Goal: Transaction & Acquisition: Register for event/course

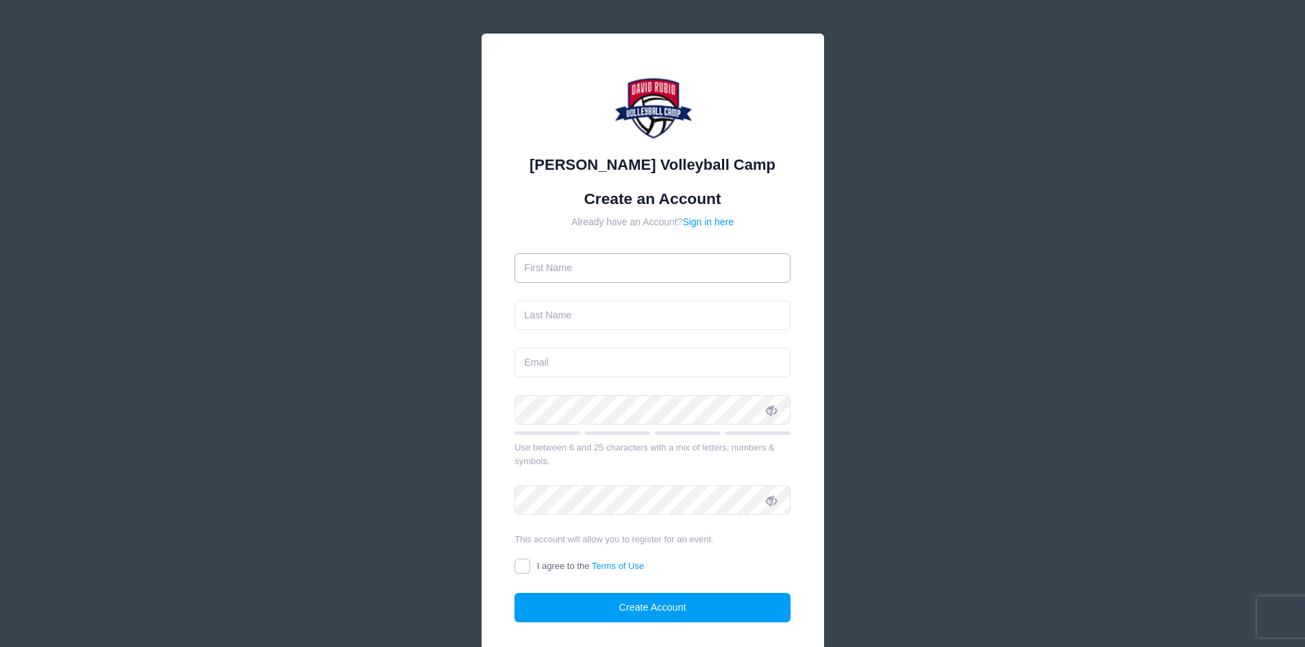
click at [657, 267] on input "text" at bounding box center [652, 267] width 276 height 29
type input "Felicia"
type input "Jensen"
type input "azladeebu9@gmail.com"
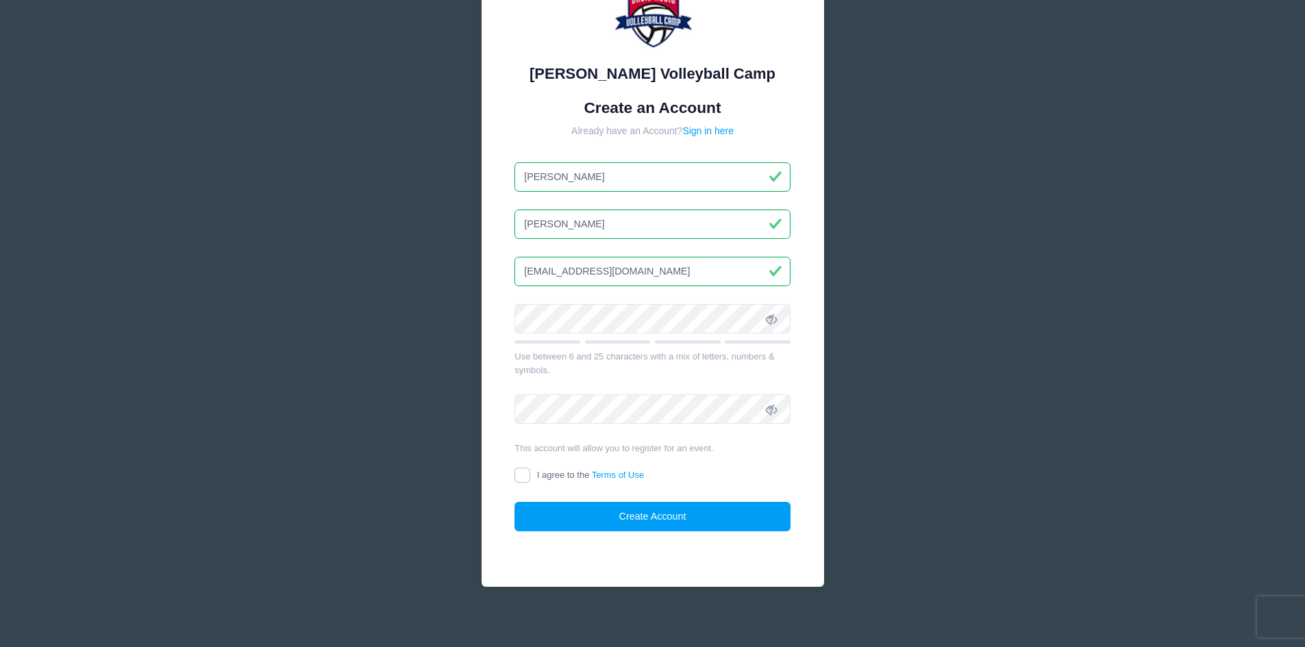
scroll to position [98, 0]
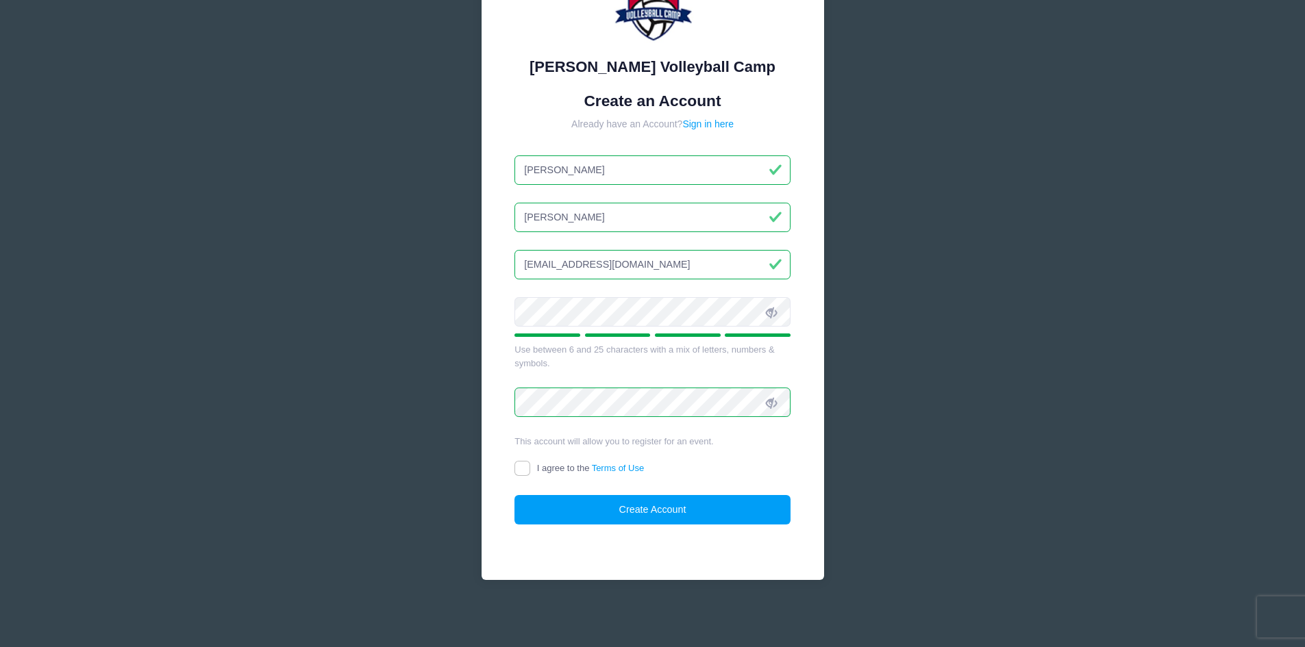
click at [530, 465] on label "I agree to the Terms of Use" at bounding box center [578, 469] width 129 height 14
click at [530, 465] on input "I agree to the Terms of Use" at bounding box center [522, 469] width 16 height 16
checkbox input "true"
click at [631, 507] on button "Create Account" at bounding box center [652, 509] width 276 height 29
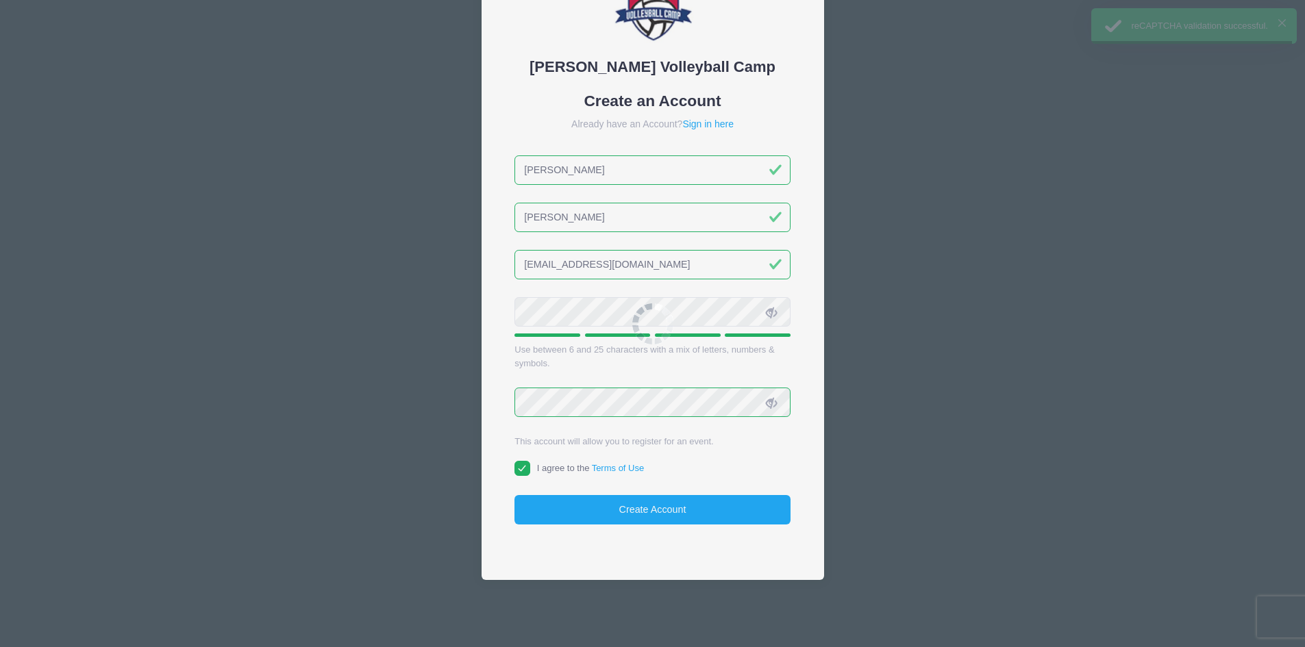
scroll to position [127, 0]
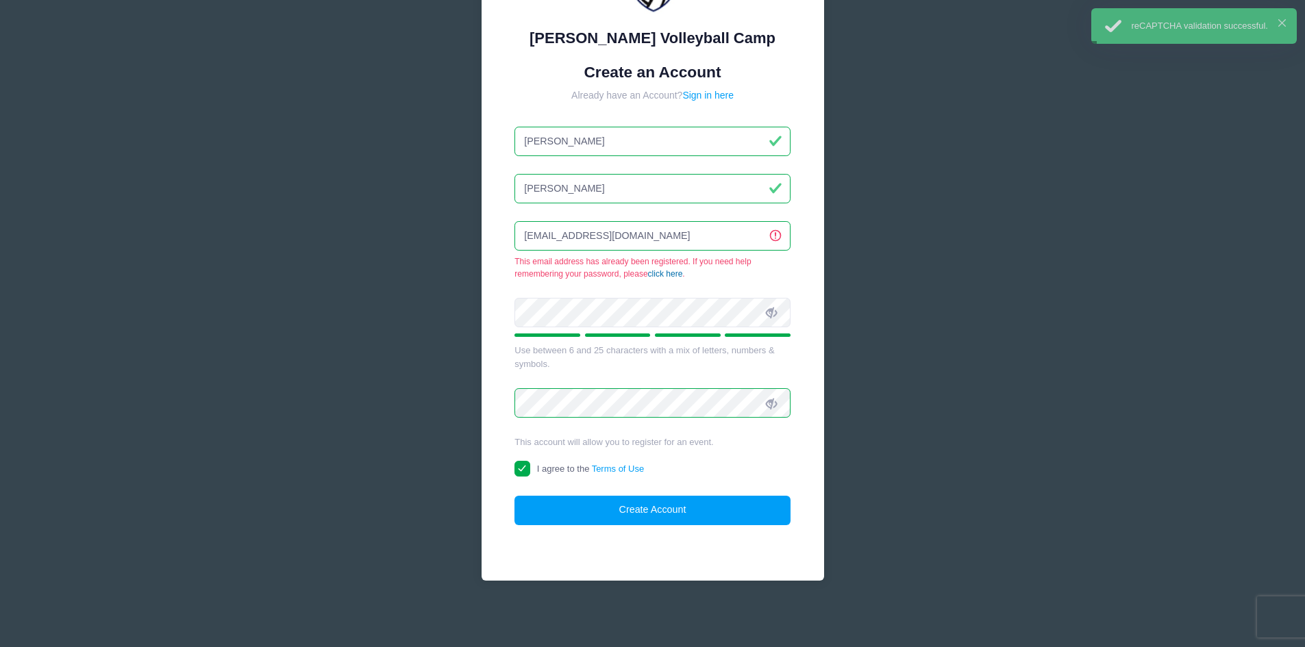
click at [664, 277] on link "click here" at bounding box center [665, 274] width 35 height 10
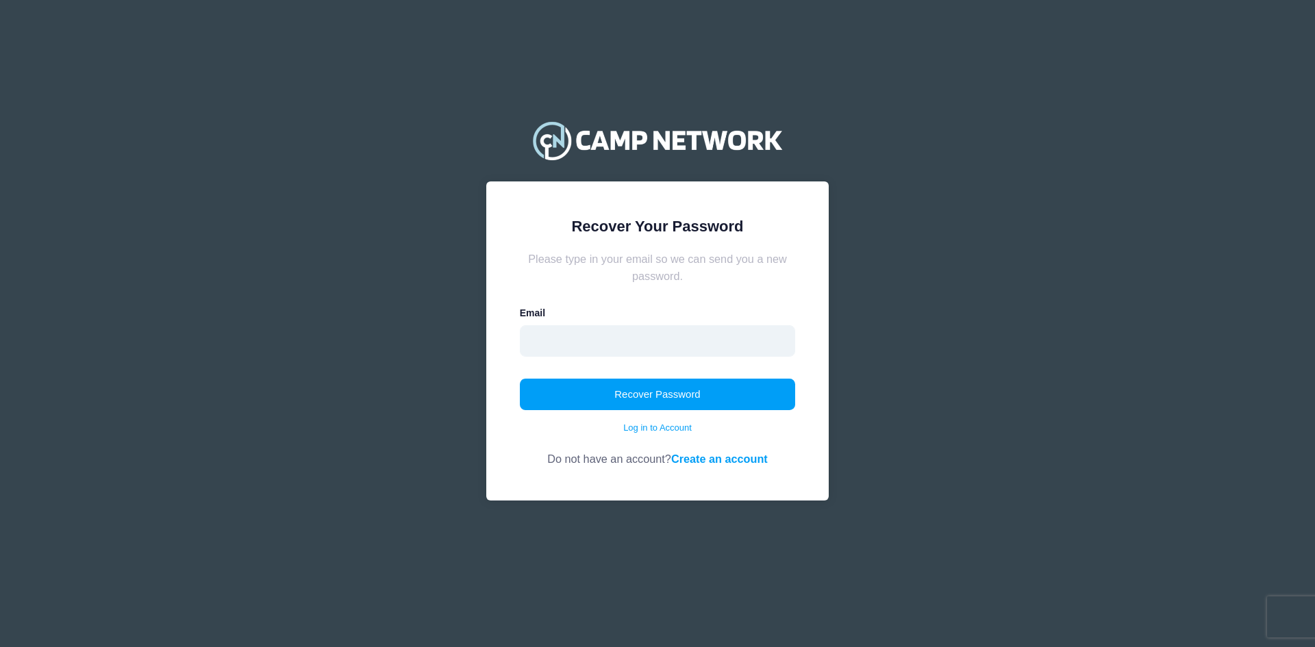
click at [666, 326] on input "email" at bounding box center [658, 341] width 276 height 32
type input "azladeebu9@gmail.com"
click at [709, 400] on button "Recover Password" at bounding box center [658, 395] width 276 height 32
click at [715, 342] on input "email" at bounding box center [658, 341] width 276 height 32
type input "azladeebu9@gmail.com"
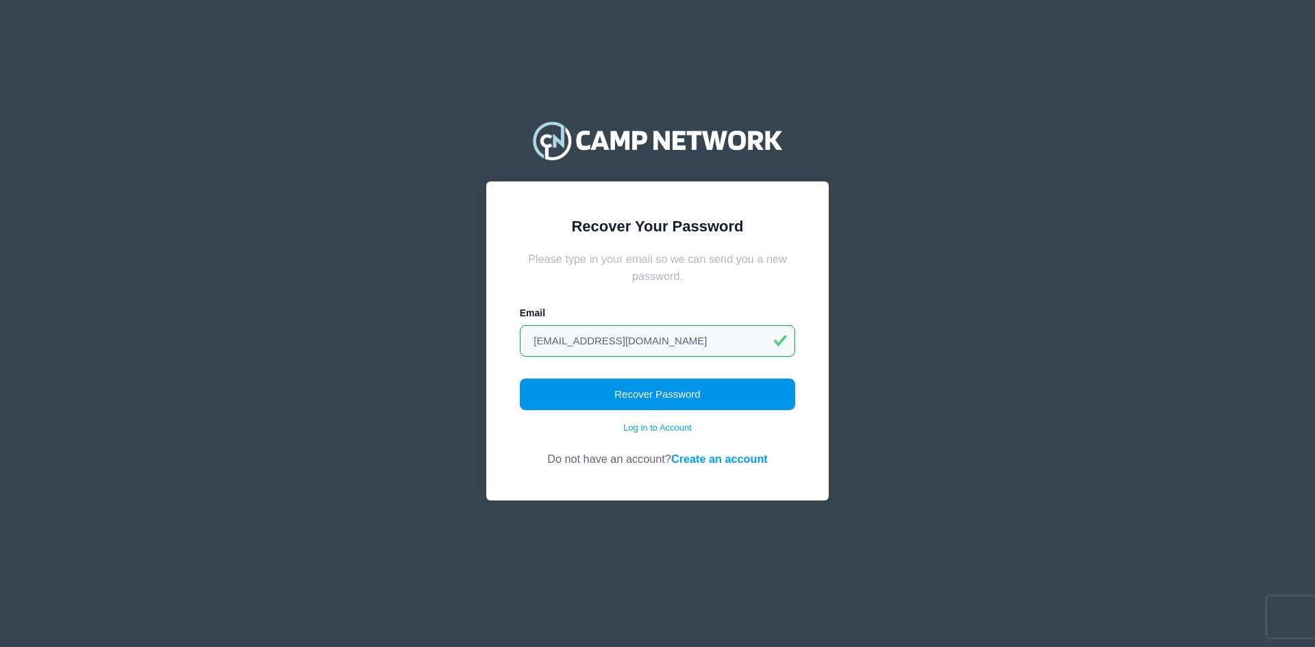
click at [730, 397] on button "Recover Password" at bounding box center [658, 395] width 276 height 32
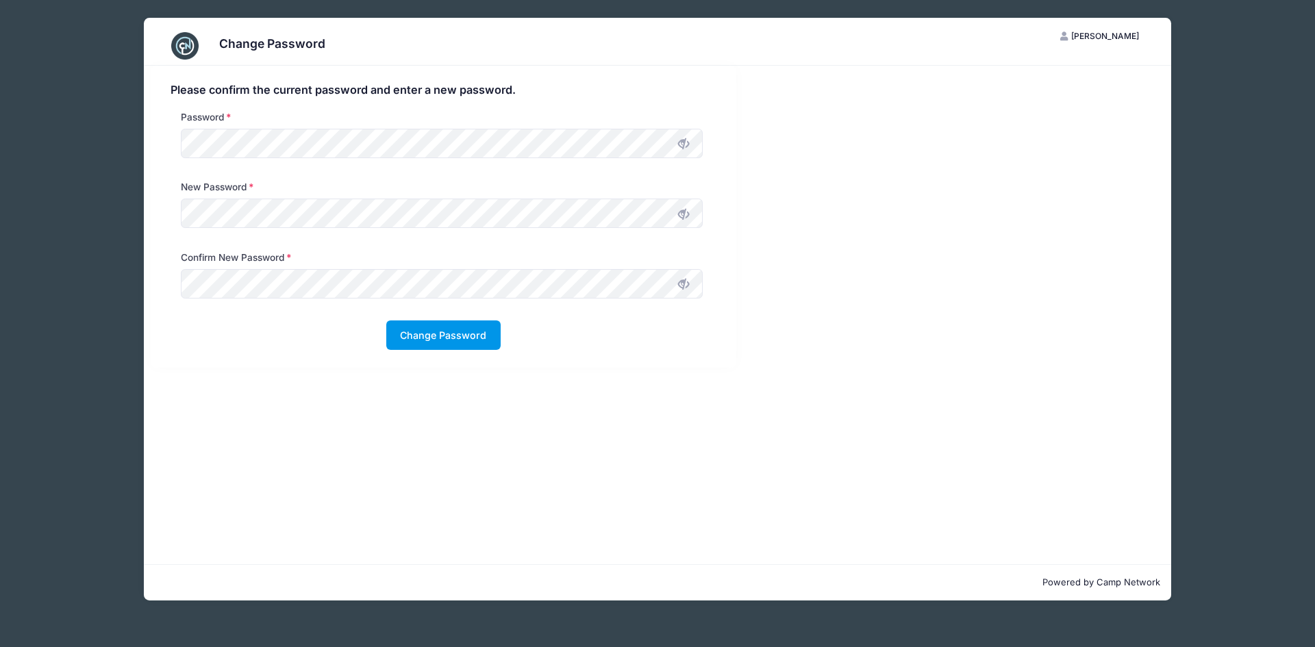
click at [463, 334] on button "Change Password" at bounding box center [443, 335] width 114 height 29
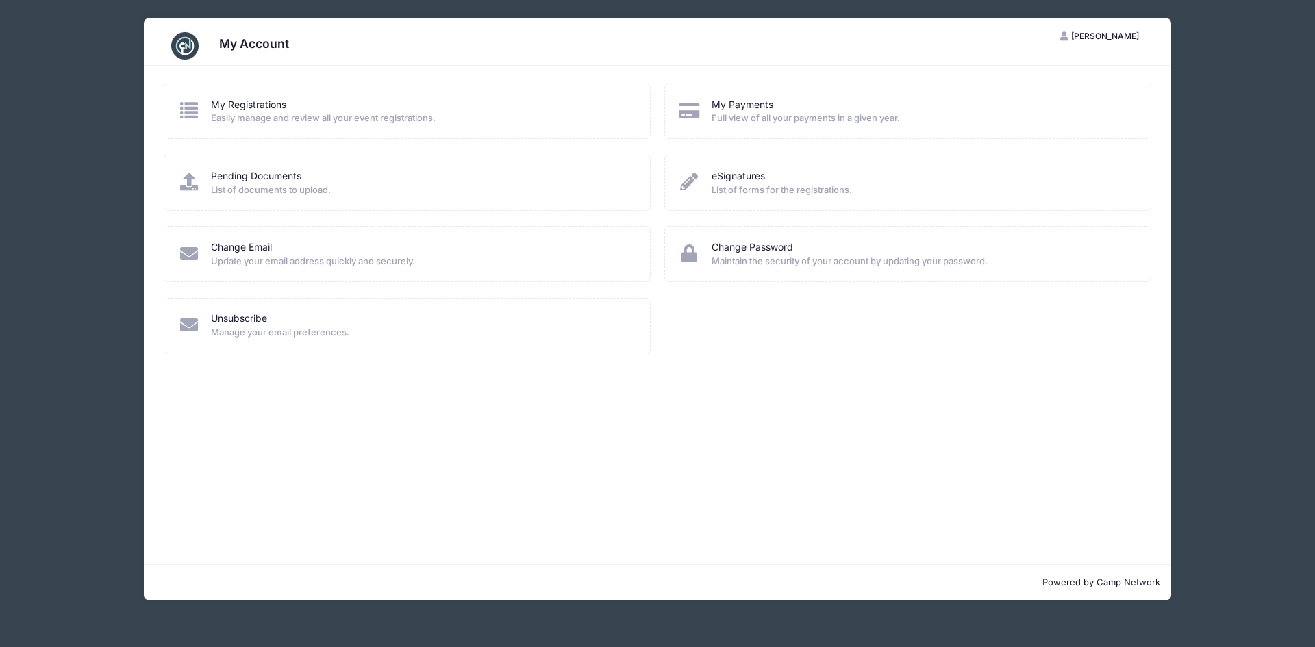
click at [407, 121] on span "Easily manage and review all your event registrations." at bounding box center [421, 119] width 421 height 14
click at [764, 108] on link "My Payments" at bounding box center [743, 105] width 62 height 14
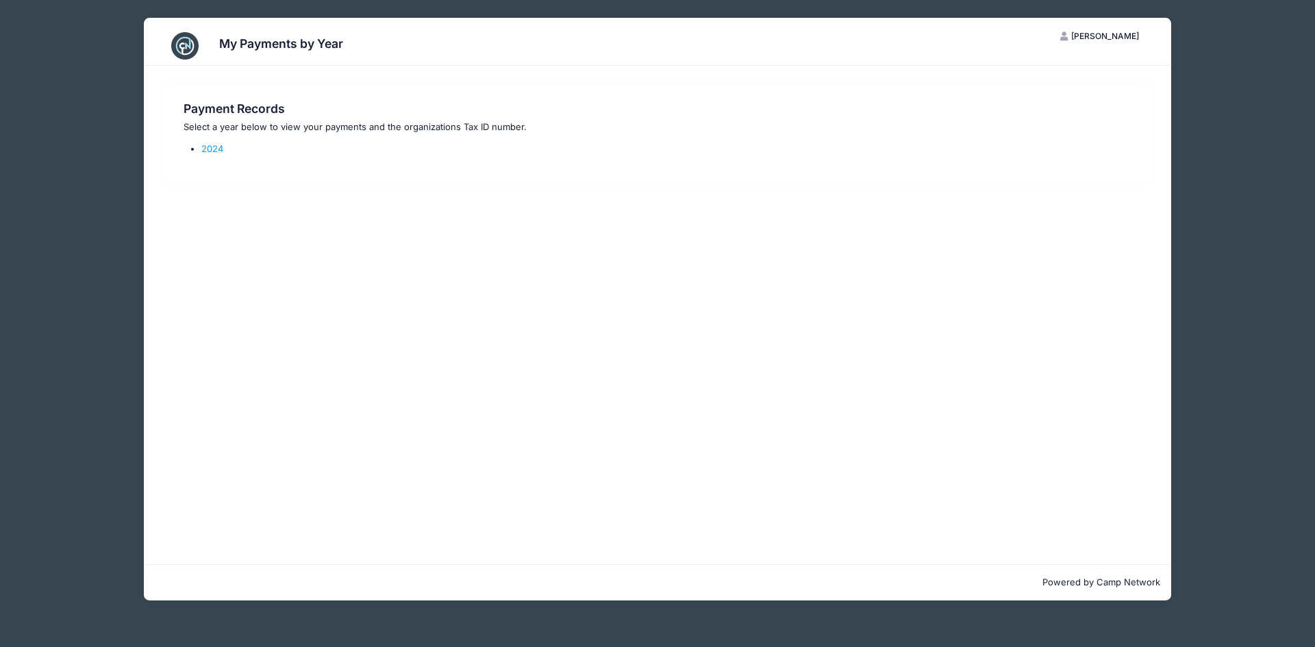
click at [1205, 54] on div "My Payments by Year FJ [PERSON_NAME] My Account Logout Payment Records Select a…" at bounding box center [657, 309] width 1233 height 618
click at [274, 29] on div "My Payments by Year" at bounding box center [658, 46] width 988 height 38
click at [1095, 36] on span "[PERSON_NAME]" at bounding box center [1105, 36] width 68 height 10
click at [1051, 68] on link "My Account" at bounding box center [1066, 70] width 158 height 26
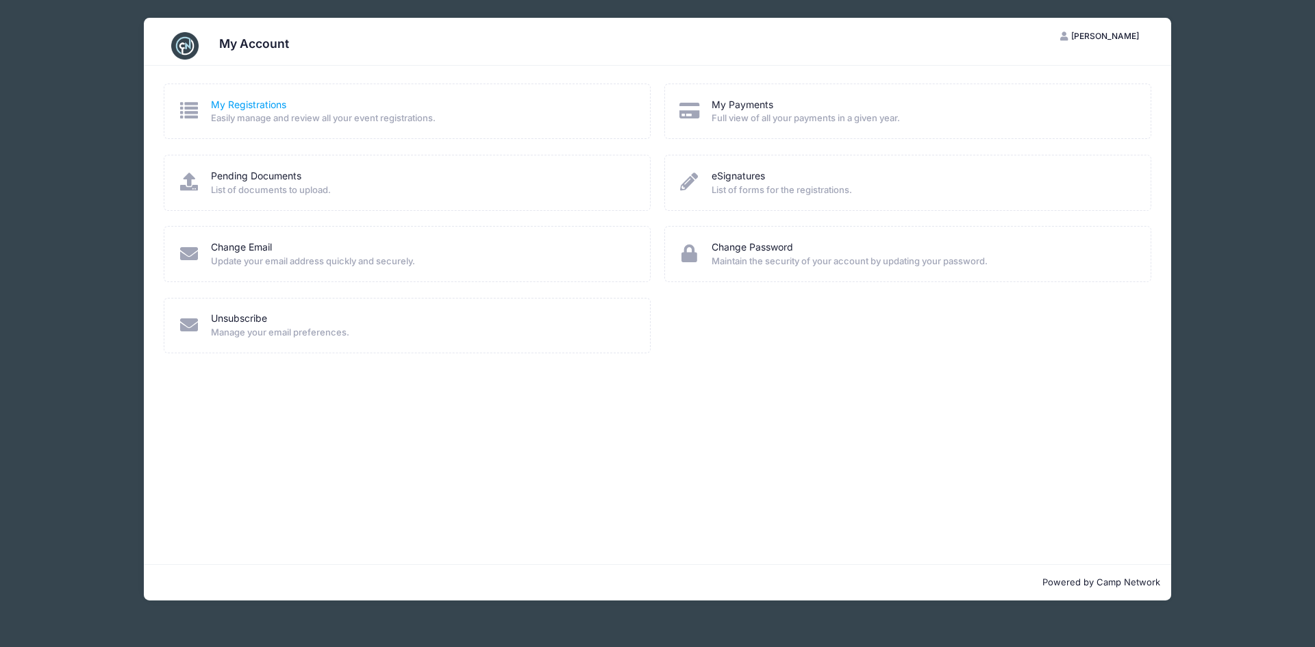
click at [279, 107] on link "My Registrations" at bounding box center [248, 105] width 75 height 14
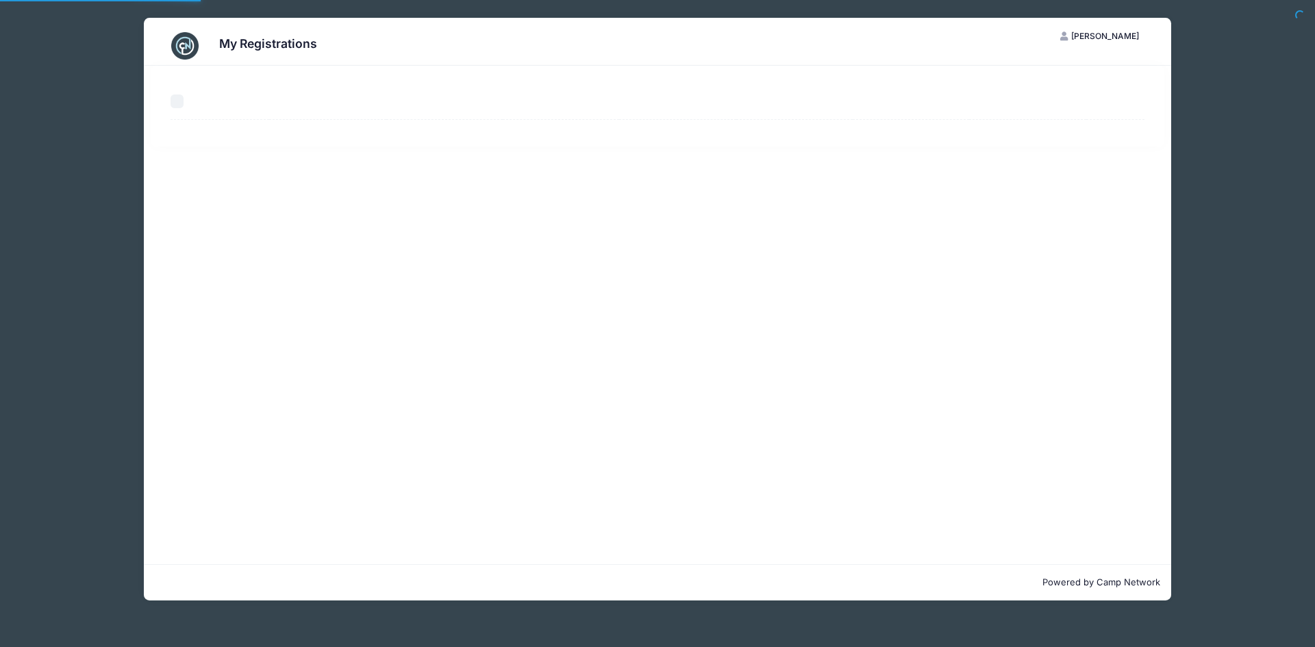
select select "50"
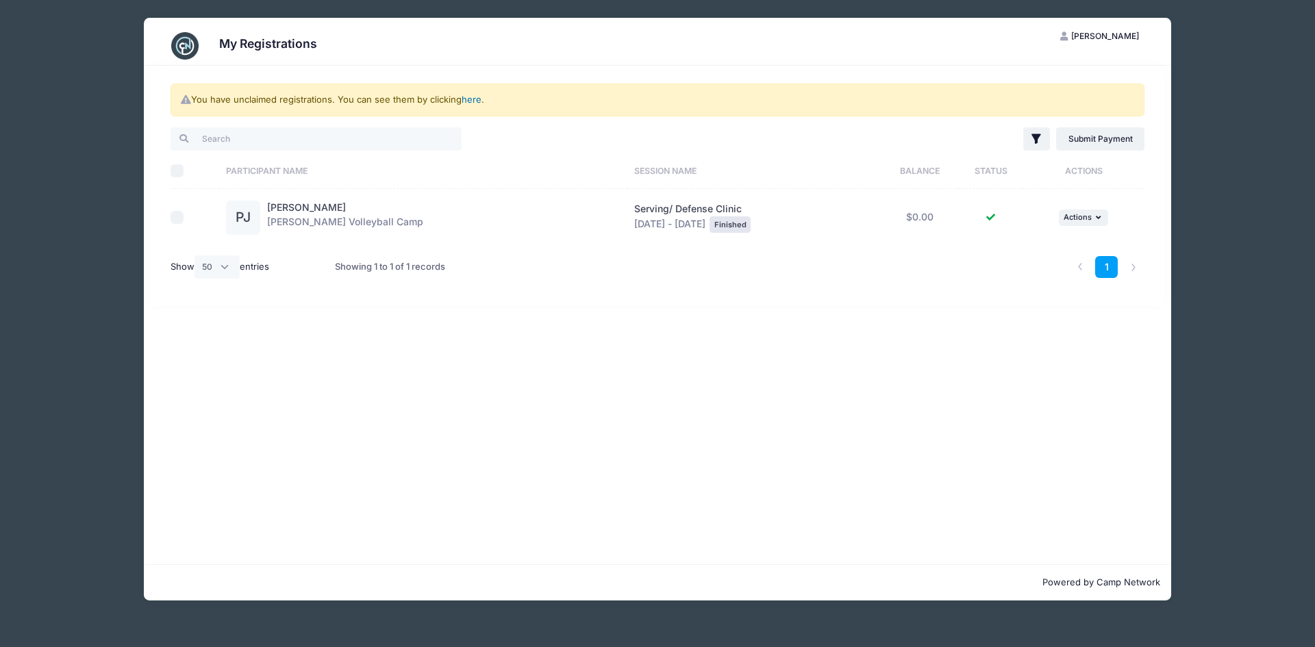
click at [473, 103] on link "here" at bounding box center [472, 99] width 20 height 11
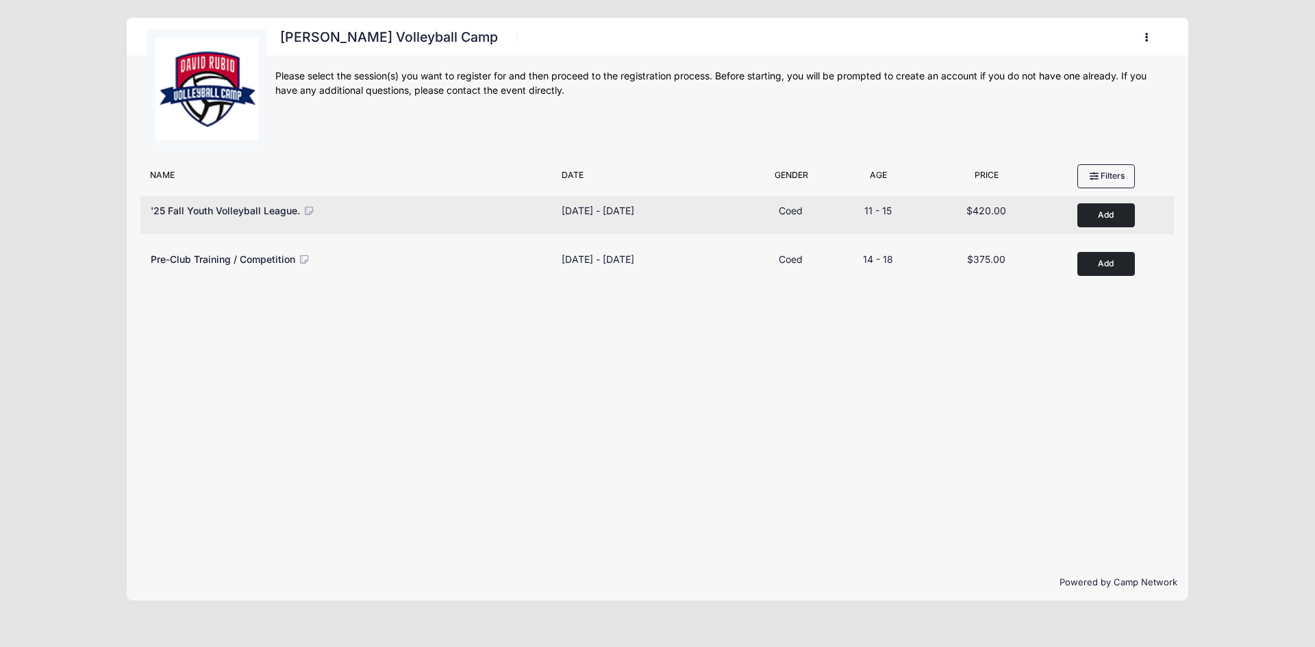
click at [1105, 216] on button "Add to Cart" at bounding box center [1106, 215] width 58 height 24
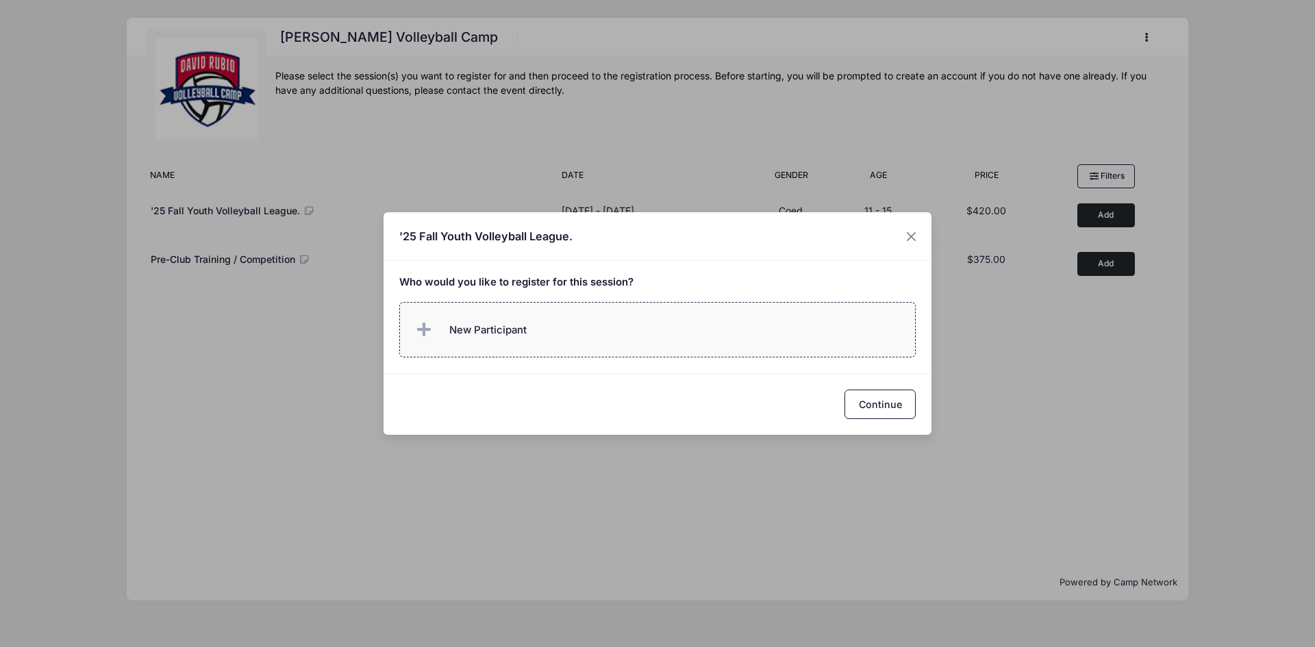
click at [638, 345] on label "New Participant" at bounding box center [657, 329] width 517 height 55
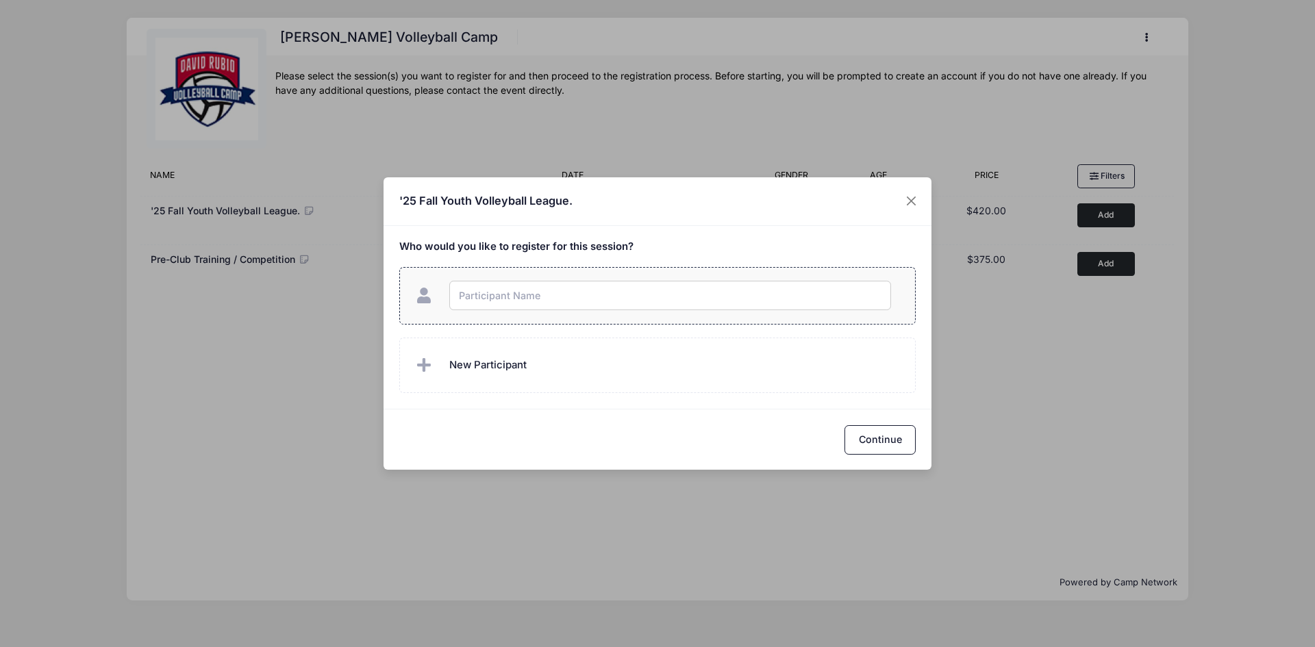
click at [618, 288] on input "text" at bounding box center [670, 295] width 442 height 29
type input "Paige0328"
drag, startPoint x: 505, startPoint y: 277, endPoint x: 421, endPoint y: 281, distance: 84.3
click at [426, 281] on label "Paige0328 Paige0328" at bounding box center [657, 296] width 517 height 58
click at [512, 297] on icon "button" at bounding box center [516, 297] width 11 height 0
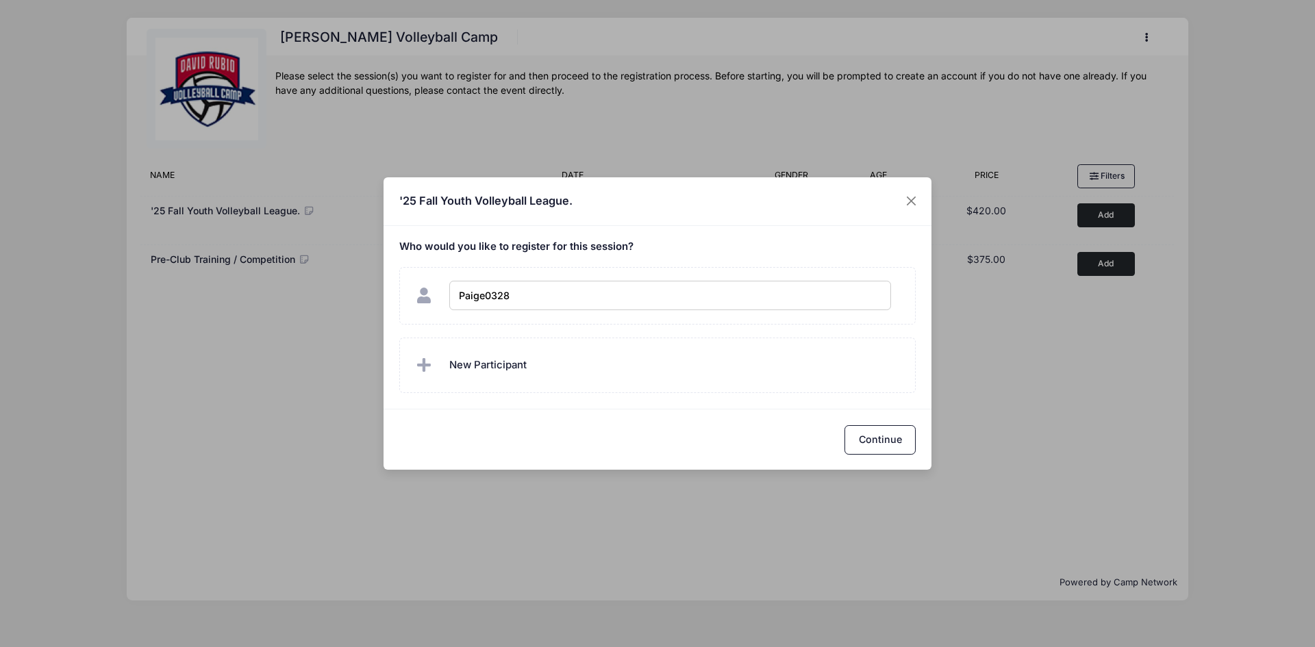
drag, startPoint x: 525, startPoint y: 291, endPoint x: 392, endPoint y: 294, distance: 133.6
click at [401, 298] on label "Paige0328 Paige0328" at bounding box center [657, 296] width 517 height 58
checkbox input "true"
type input "Paige Jensen"
click at [897, 440] on button "Continue" at bounding box center [879, 439] width 71 height 29
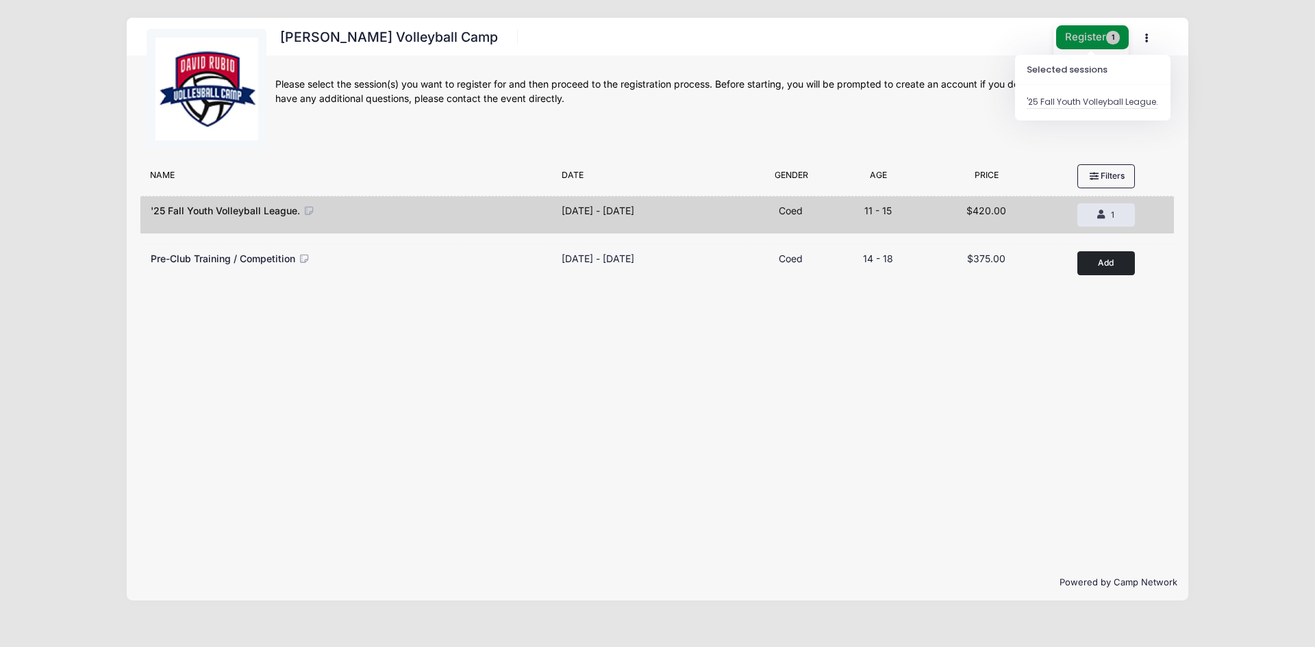
click at [1081, 36] on button "Register 1" at bounding box center [1092, 37] width 73 height 24
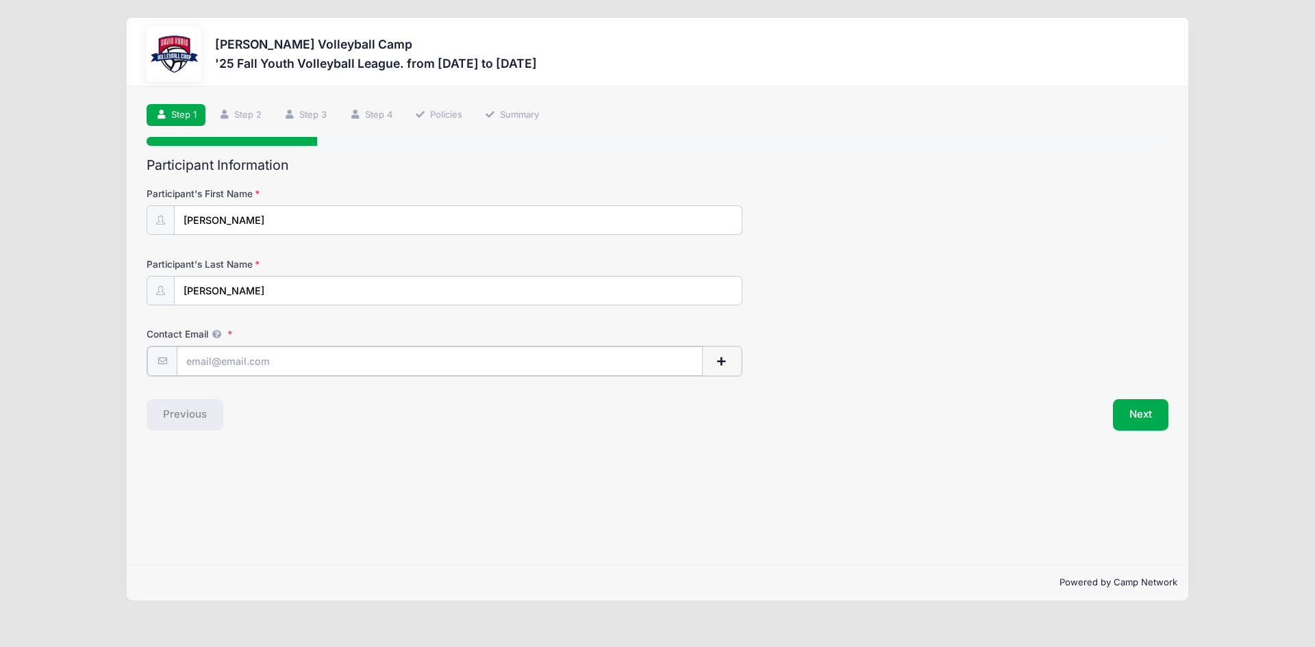
click at [253, 364] on input "Contact Email" at bounding box center [440, 361] width 526 height 29
type input "[EMAIL_ADDRESS][DOMAIN_NAME]"
click at [1146, 410] on button "Next" at bounding box center [1140, 414] width 55 height 32
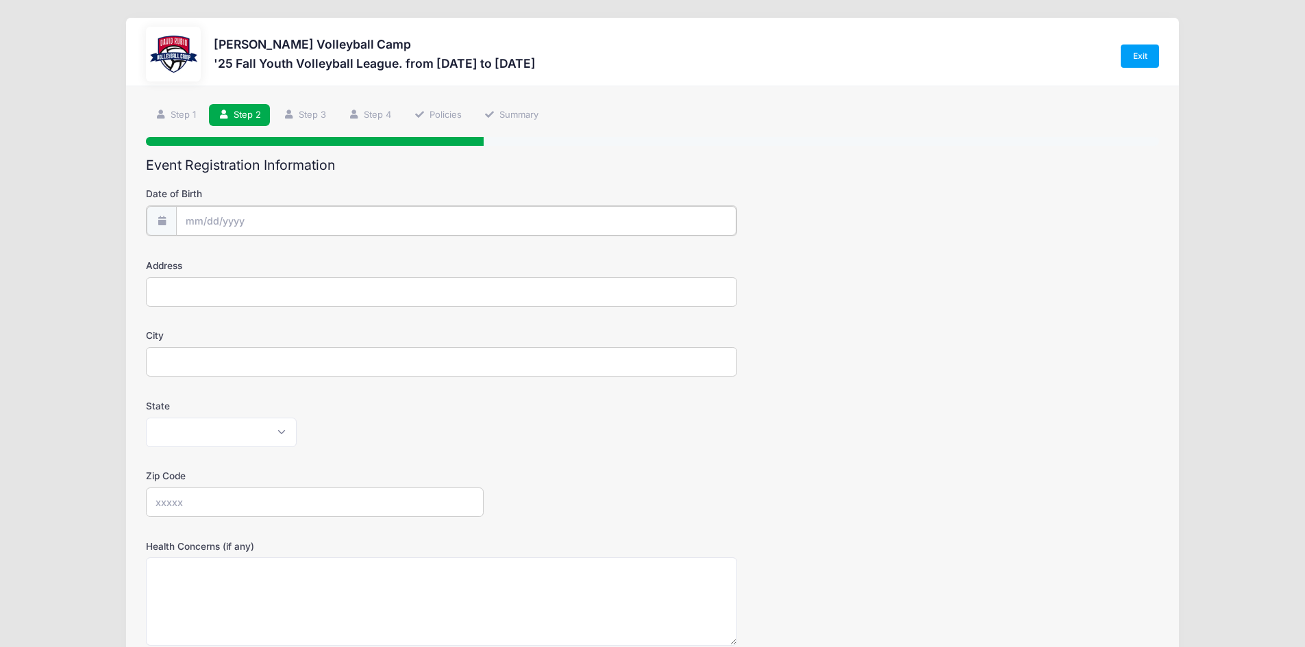
click at [277, 214] on input "Date of Birth" at bounding box center [456, 220] width 560 height 29
click at [258, 250] on select "January February March April May June July August September October November De…" at bounding box center [247, 258] width 61 height 18
select select "2"
click at [217, 249] on select "January February March April May June July August September October November De…" at bounding box center [247, 258] width 61 height 18
click at [299, 257] on input "2025" at bounding box center [304, 257] width 45 height 21
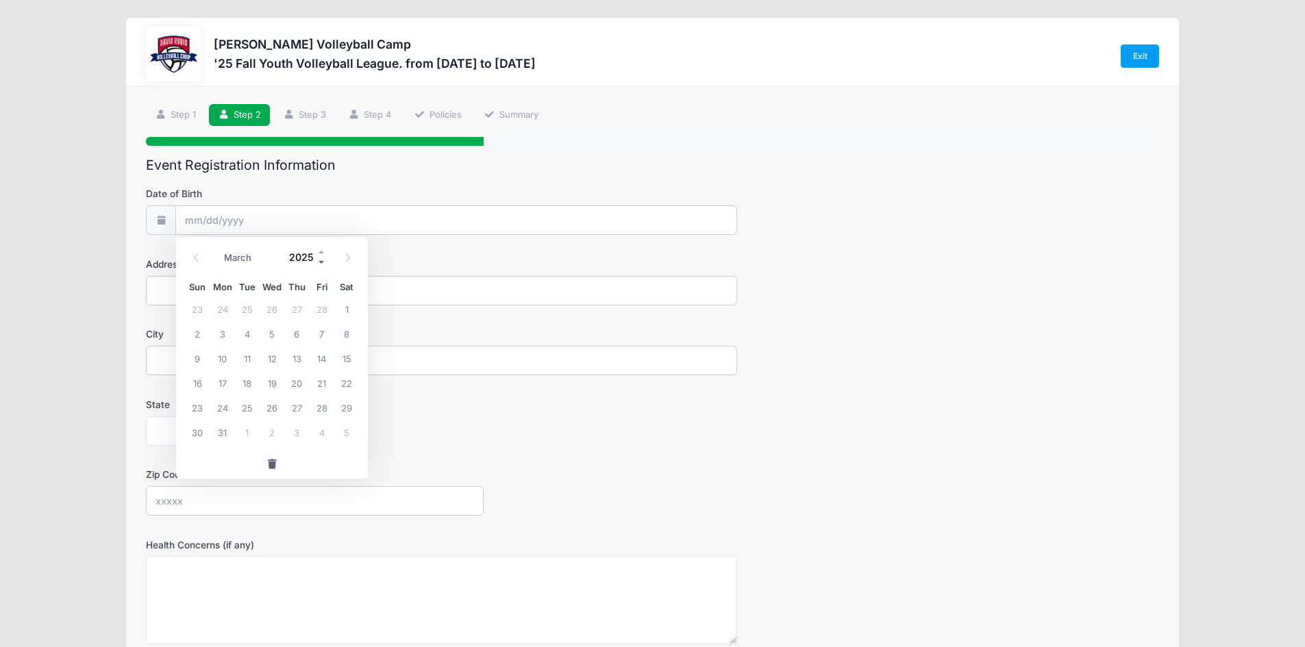
click at [318, 264] on span at bounding box center [322, 262] width 10 height 10
click at [321, 256] on span at bounding box center [322, 252] width 10 height 10
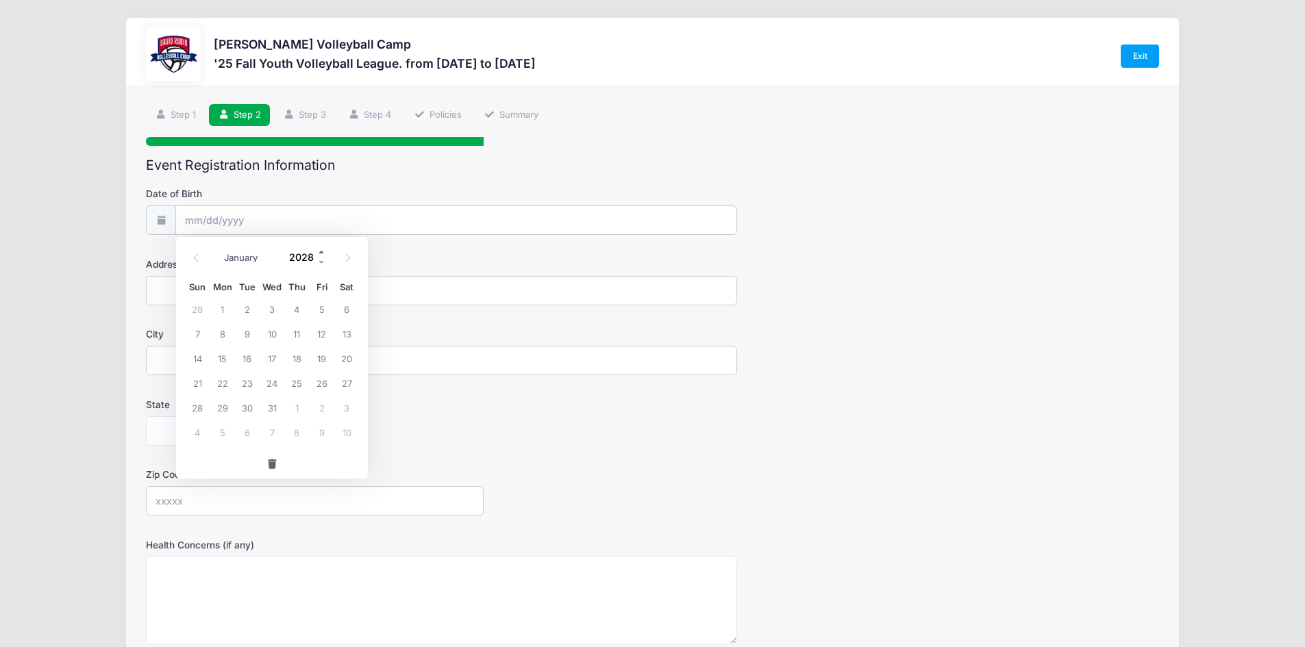
click at [321, 256] on span at bounding box center [322, 252] width 10 height 10
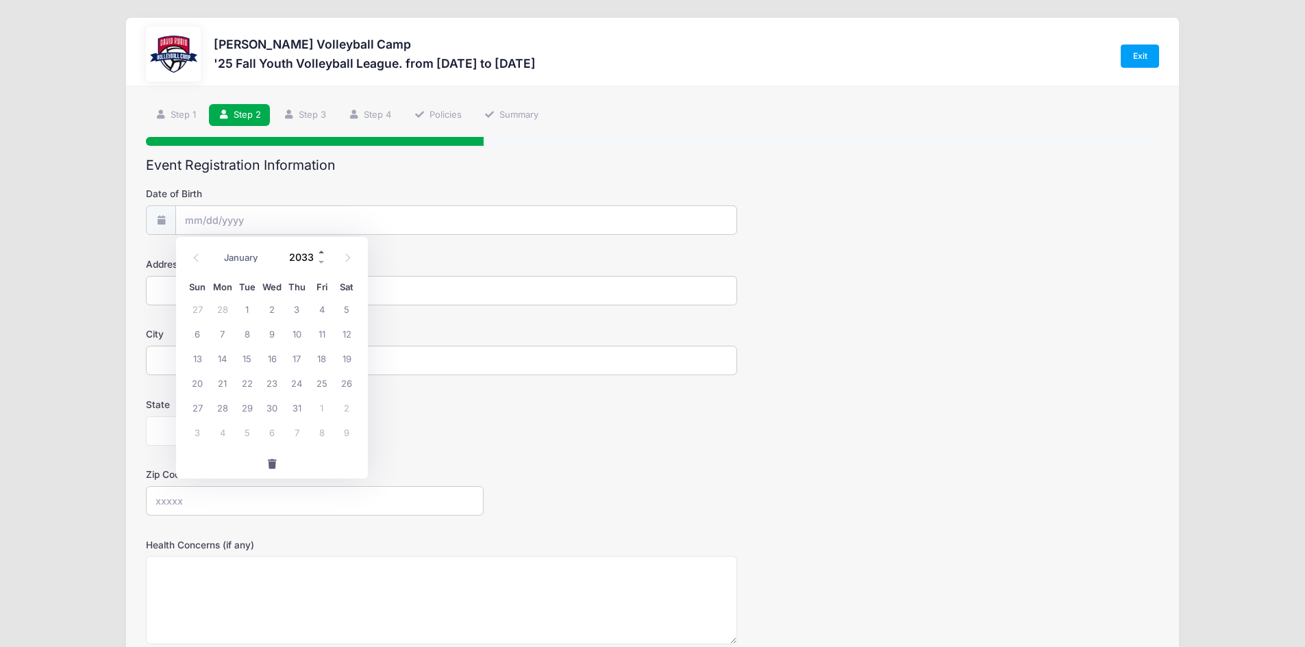
click at [321, 256] on span at bounding box center [322, 252] width 10 height 10
click at [316, 263] on input "2034" at bounding box center [304, 257] width 45 height 21
click at [318, 262] on span at bounding box center [322, 262] width 10 height 10
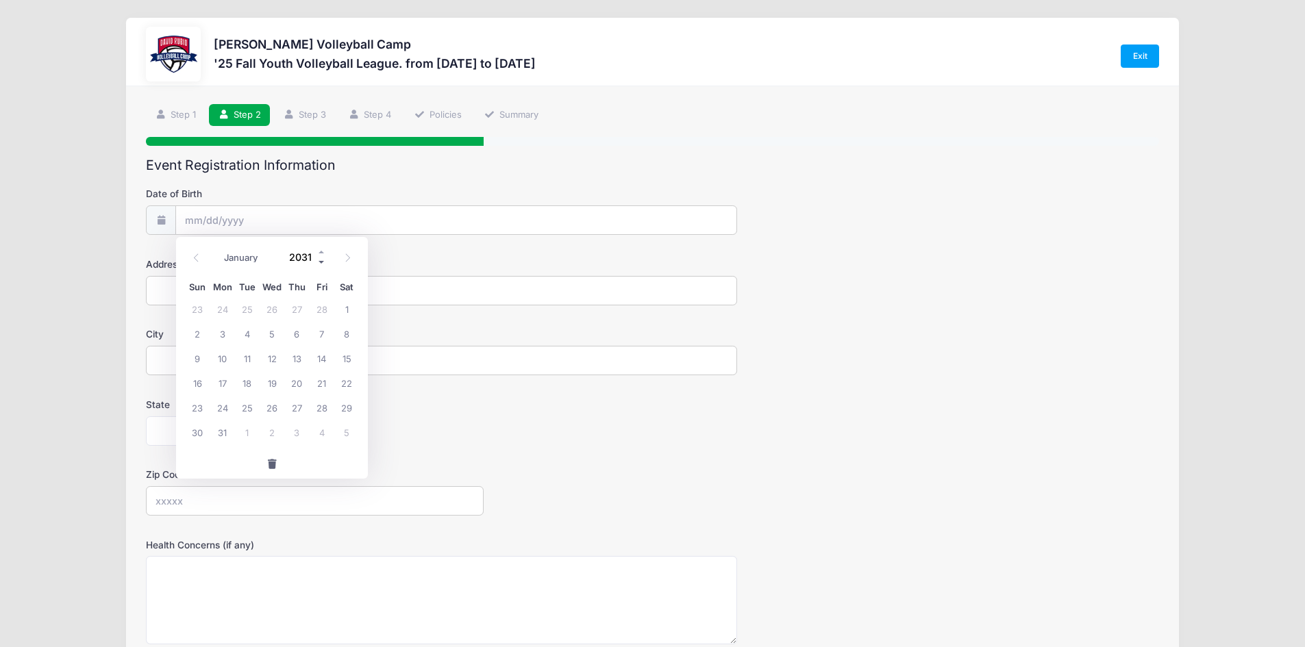
click at [318, 262] on span at bounding box center [322, 262] width 10 height 10
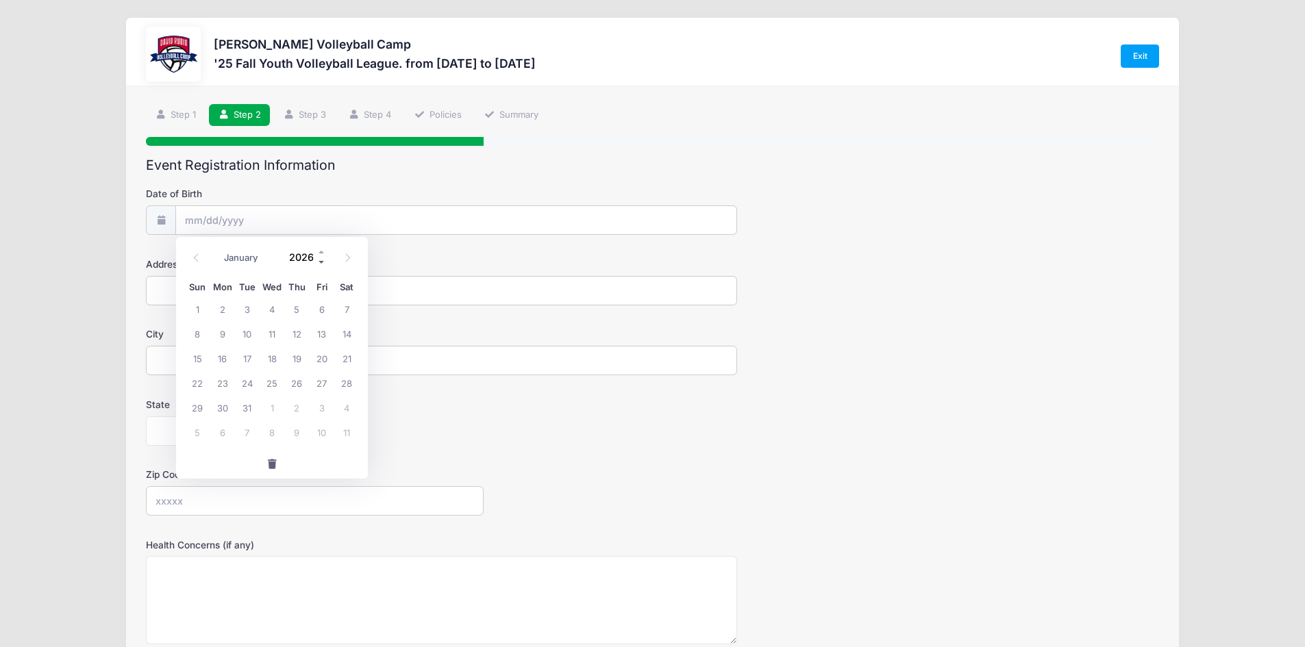
click at [318, 262] on span at bounding box center [322, 262] width 10 height 10
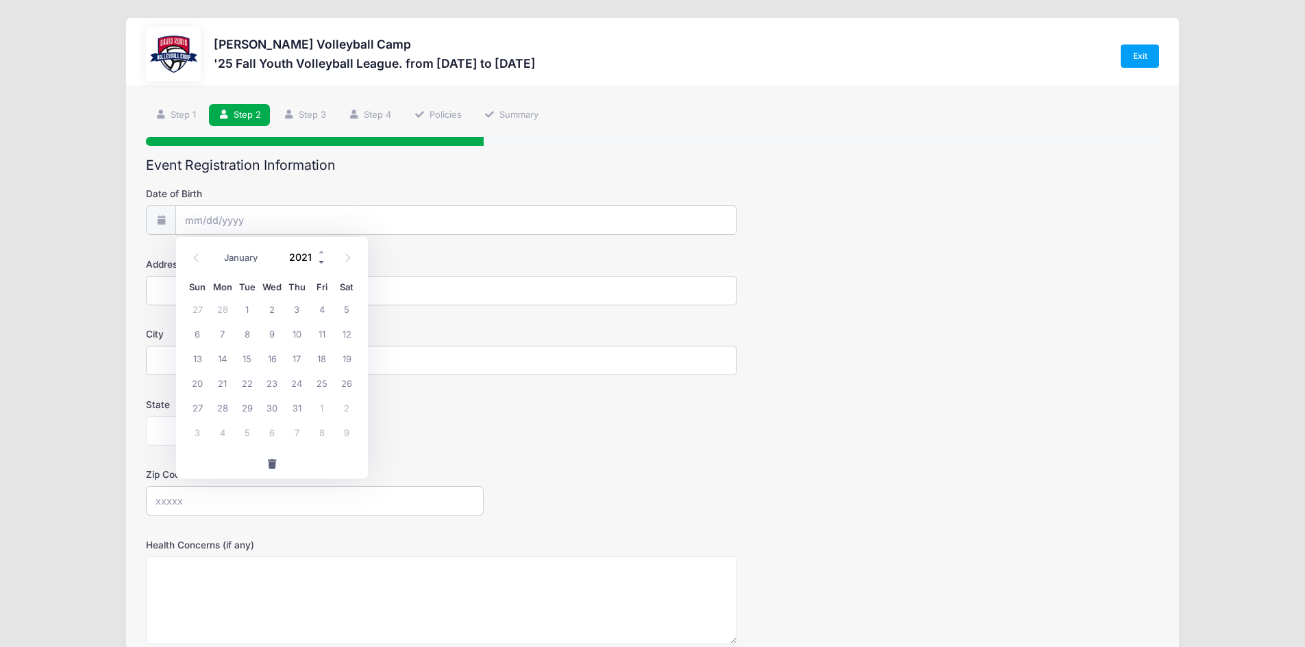
click at [318, 262] on span at bounding box center [322, 262] width 10 height 10
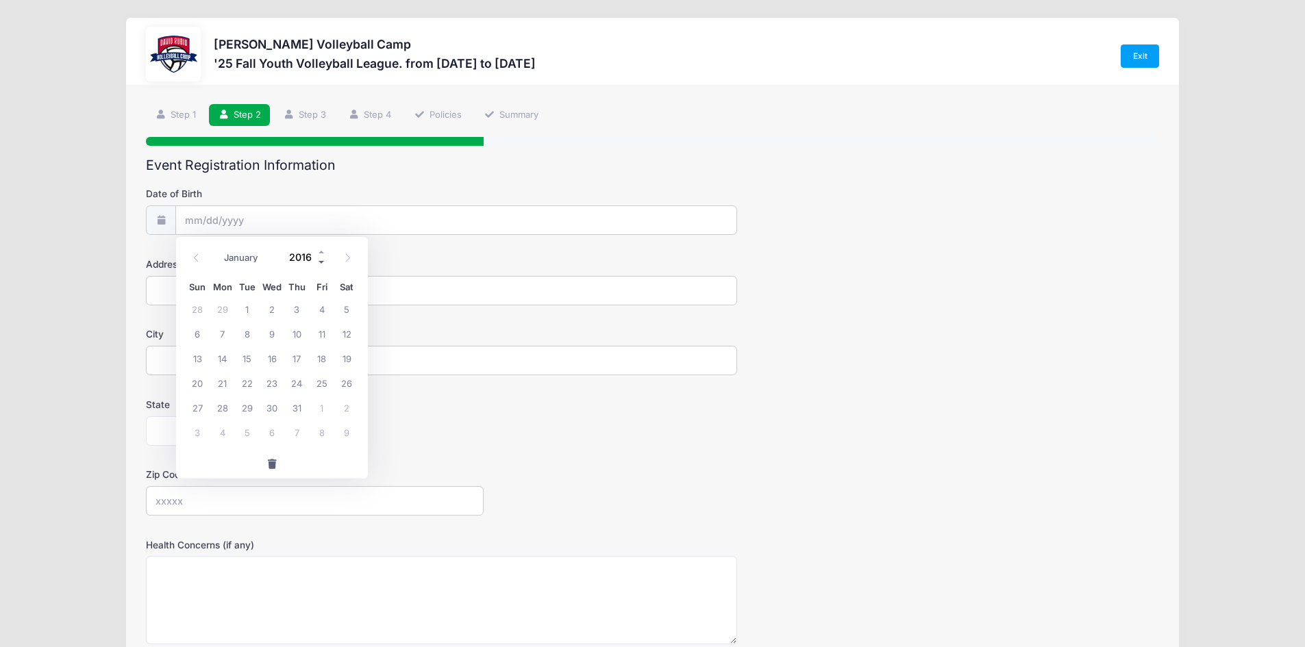
click at [317, 262] on span at bounding box center [322, 262] width 10 height 10
type input "2013"
click at [296, 406] on span "28" at bounding box center [296, 407] width 25 height 25
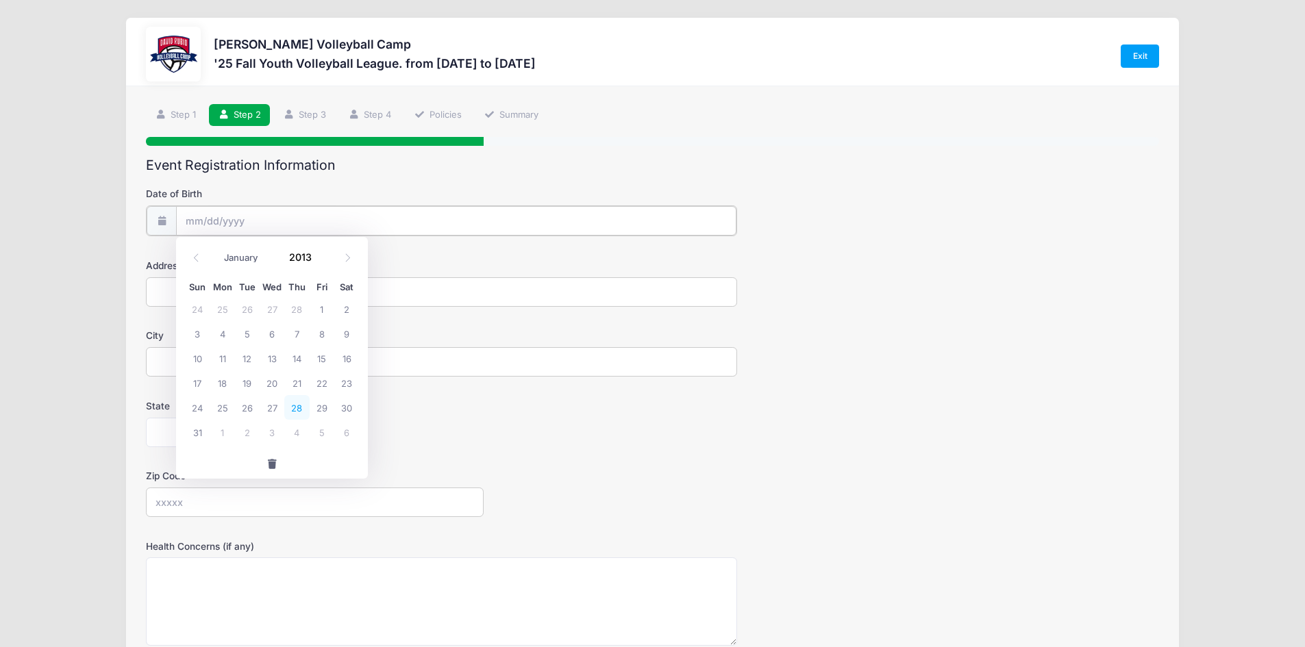
type input "03/28/2013"
click at [232, 297] on input "Address" at bounding box center [441, 290] width 591 height 29
type input "6850 N. Stardust Circle"
drag, startPoint x: 459, startPoint y: 355, endPoint x: 451, endPoint y: 350, distance: 8.9
click at [459, 355] on input "City" at bounding box center [441, 360] width 591 height 29
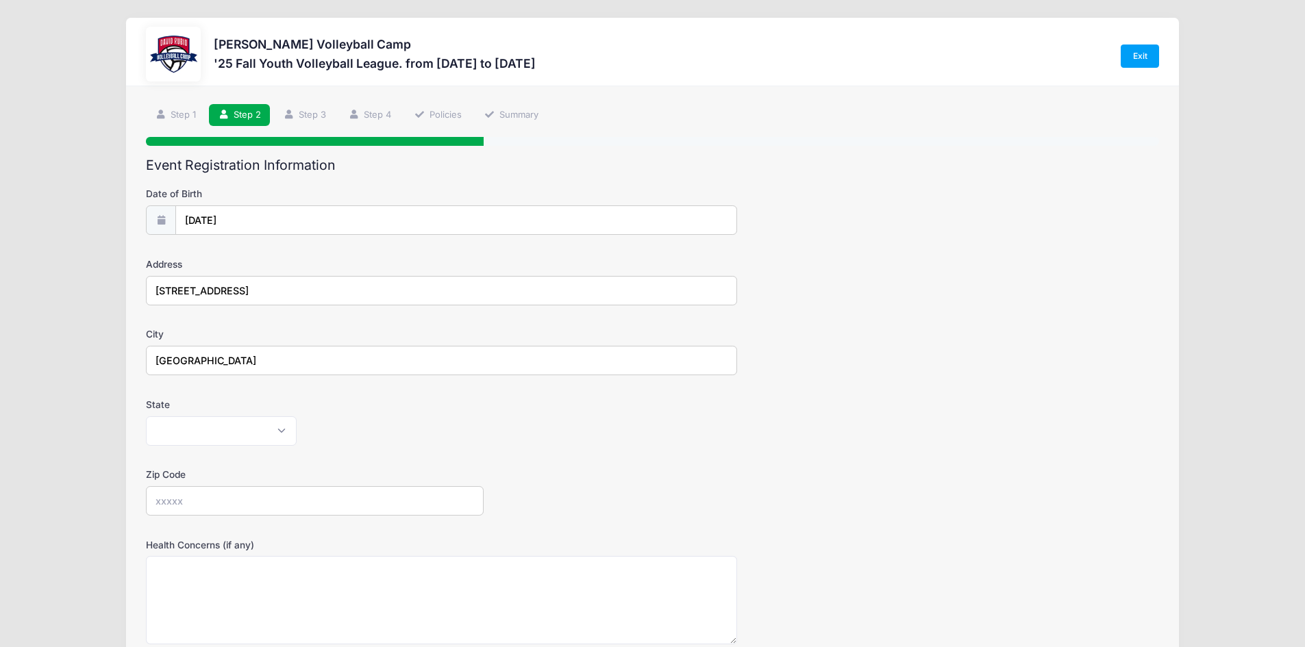
type input "Tucson"
click at [271, 436] on select "Alabama Alaska American Samoa Arizona Arkansas Armed Forces Africa Armed Forces…" at bounding box center [221, 430] width 151 height 29
select select "AZ"
click at [146, 416] on select "Alabama Alaska American Samoa Arizona Arkansas Armed Forces Africa Armed Forces…" at bounding box center [221, 430] width 151 height 29
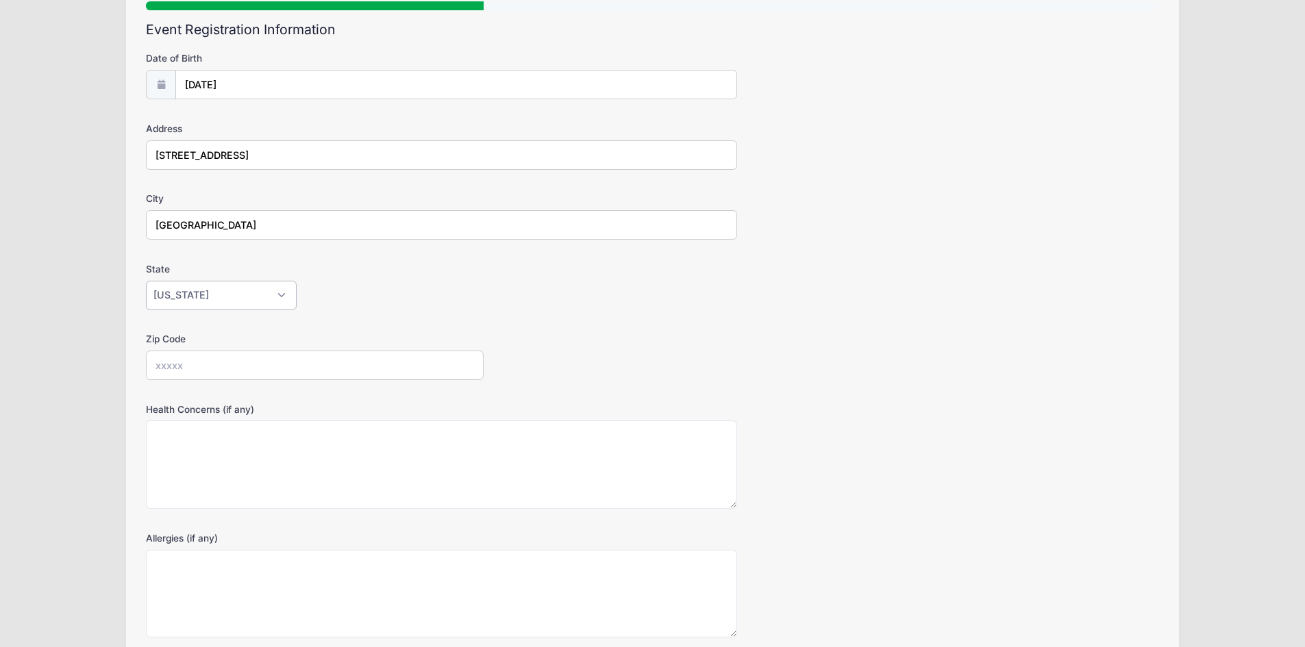
scroll to position [137, 0]
click at [270, 367] on input "Zip Code" at bounding box center [315, 363] width 338 height 29
type input "85718"
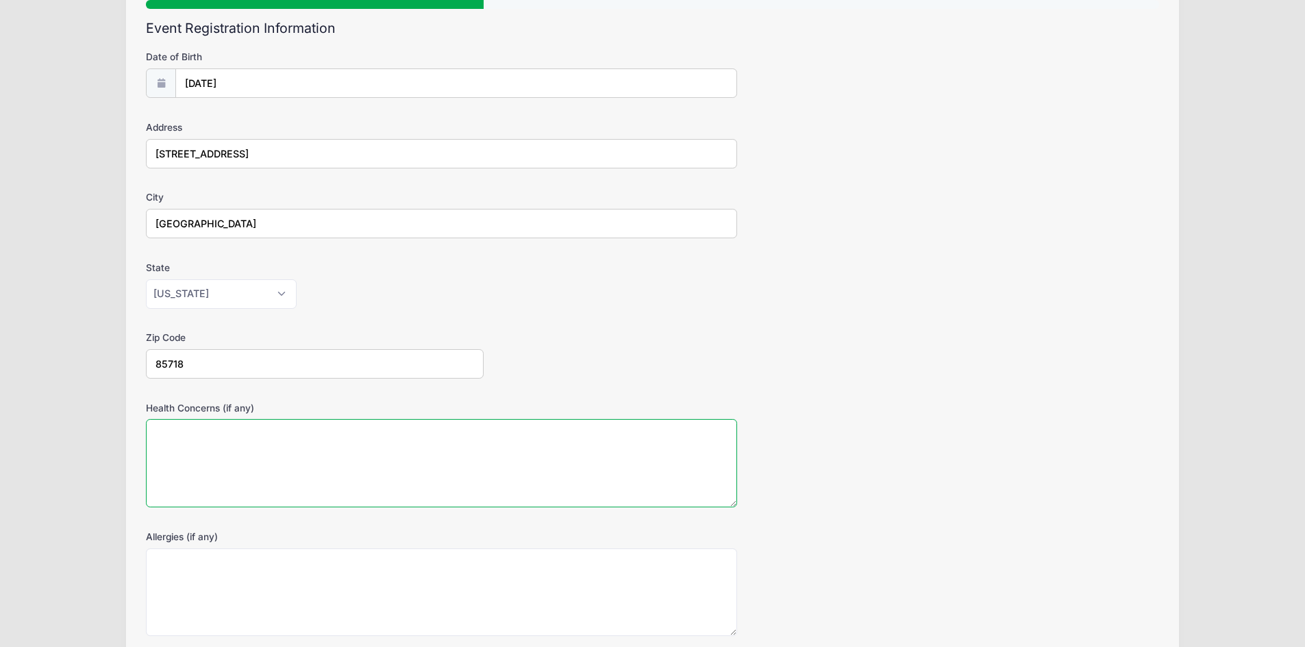
click at [467, 452] on textarea "Health Concerns (if any)" at bounding box center [441, 463] width 591 height 88
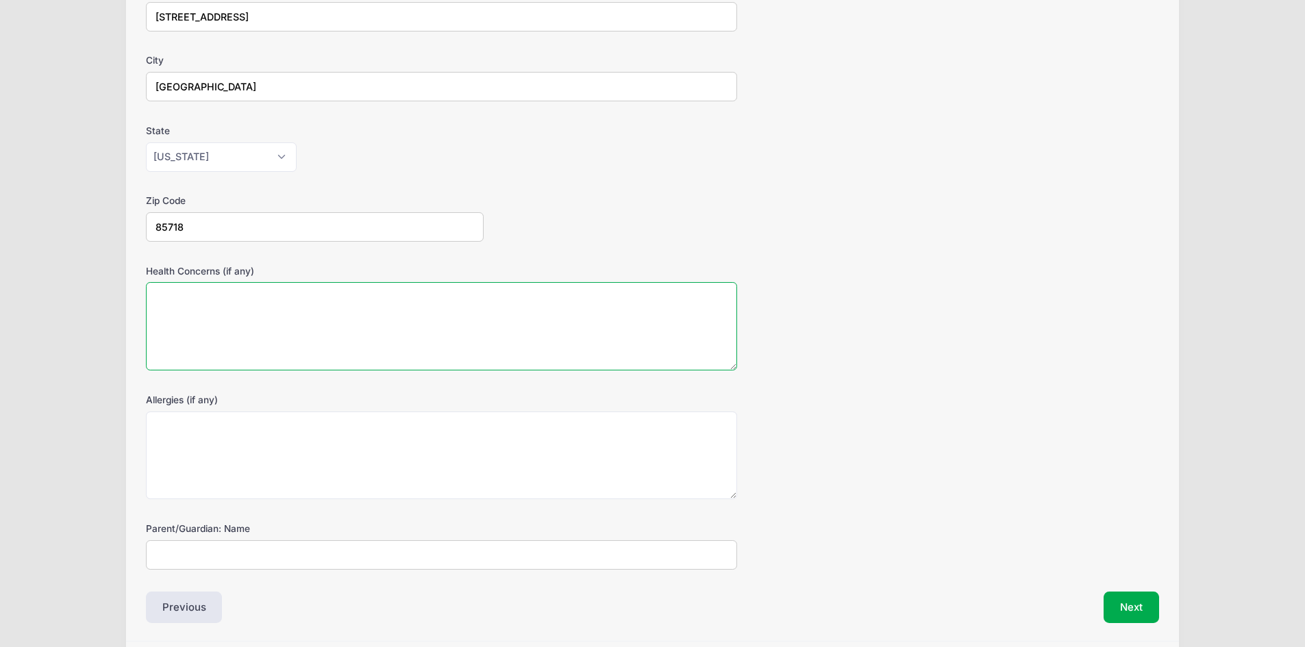
scroll to position [322, 0]
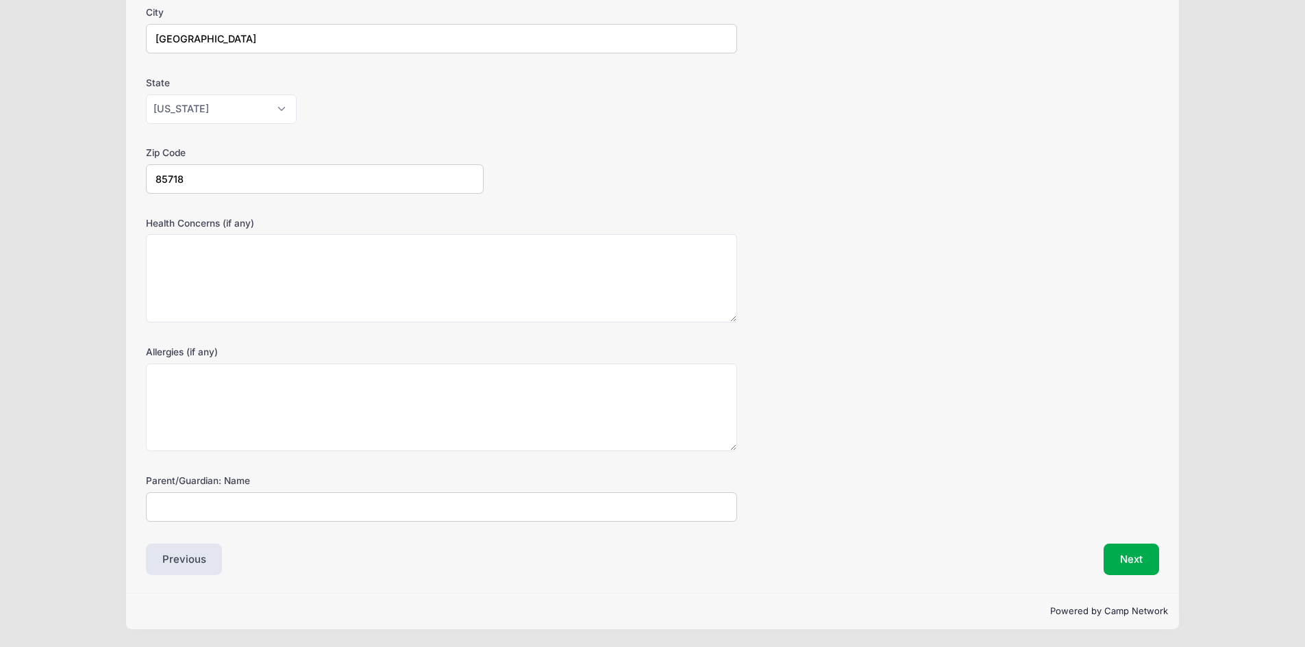
click at [249, 510] on input "Parent/Guardian: Name" at bounding box center [441, 506] width 591 height 29
type input "Felicia Jensen"
click at [1138, 549] on button "Next" at bounding box center [1130, 560] width 55 height 32
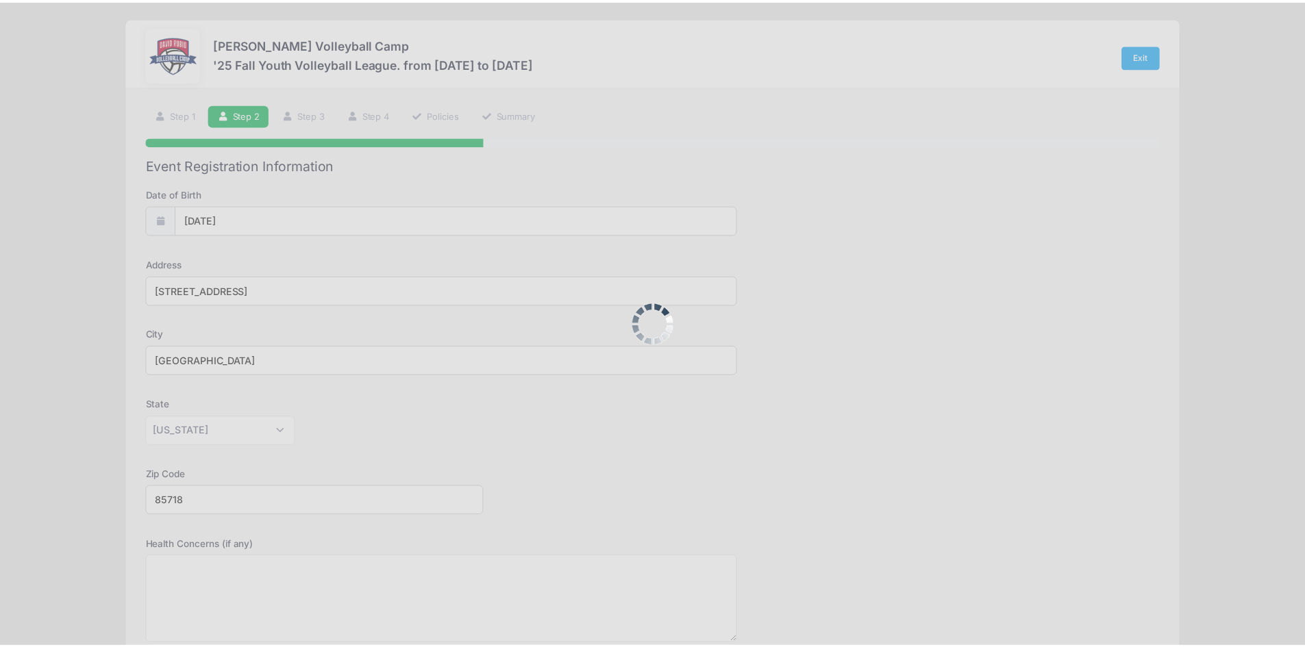
scroll to position [0, 0]
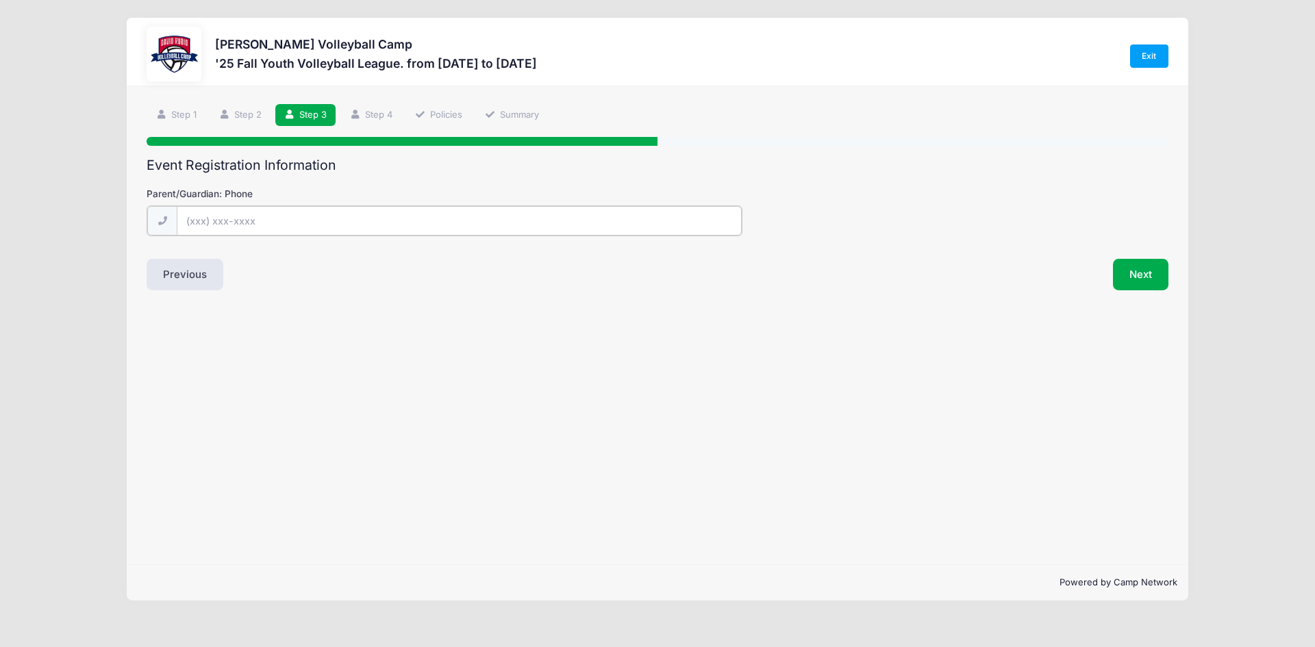
click at [349, 216] on input "Parent/Guardian: Phone" at bounding box center [459, 220] width 565 height 29
type input "(520) 405-5569"
click at [1157, 271] on button "Next" at bounding box center [1140, 274] width 55 height 32
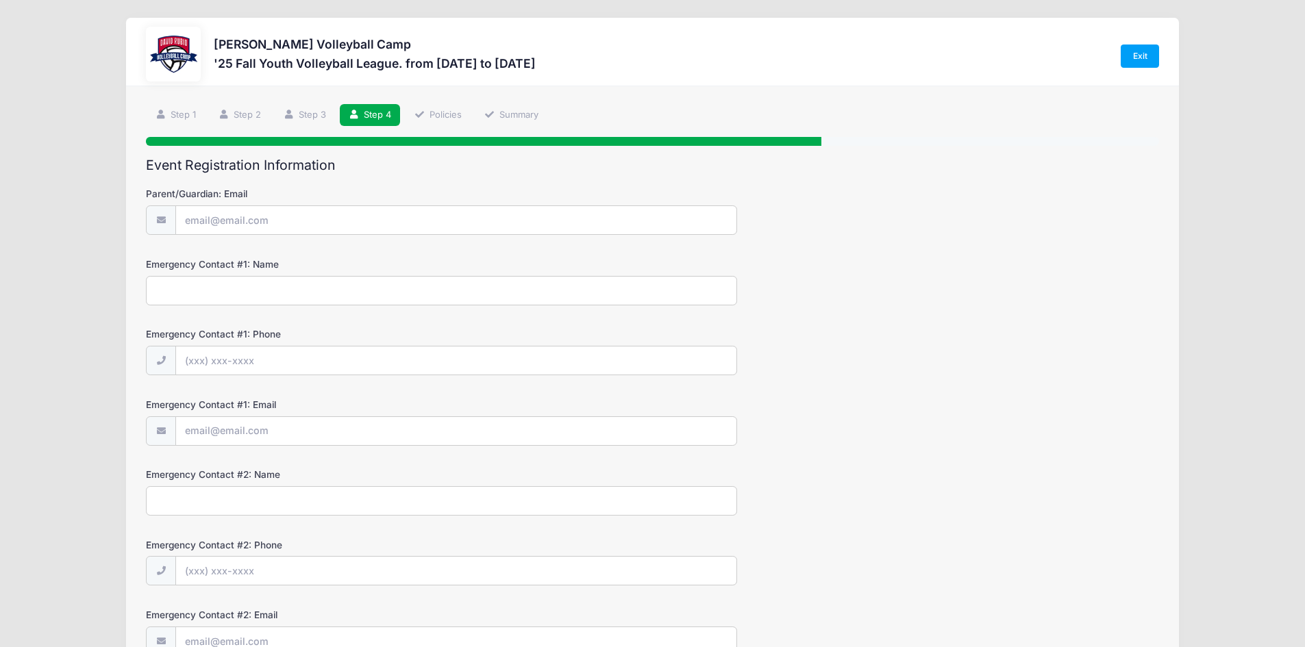
click at [238, 295] on input "Emergency Contact #1: Name" at bounding box center [441, 290] width 591 height 29
click at [340, 212] on input "Parent/Guardian: Email" at bounding box center [456, 220] width 560 height 29
type input "[EMAIL_ADDRESS][DOMAIN_NAME]"
type input "(520) 405-5569"
click at [344, 279] on input "Emergency Contact #1: Name" at bounding box center [441, 290] width 591 height 29
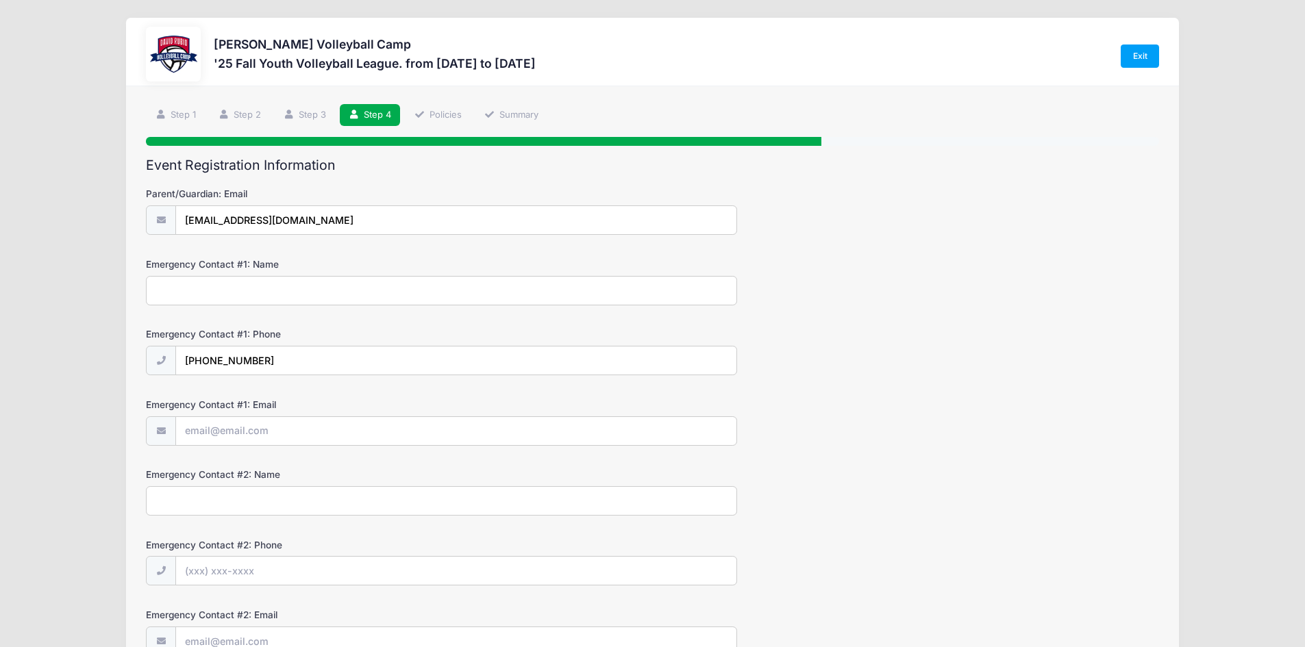
click at [343, 281] on input "Emergency Contact #1: Name" at bounding box center [441, 290] width 591 height 29
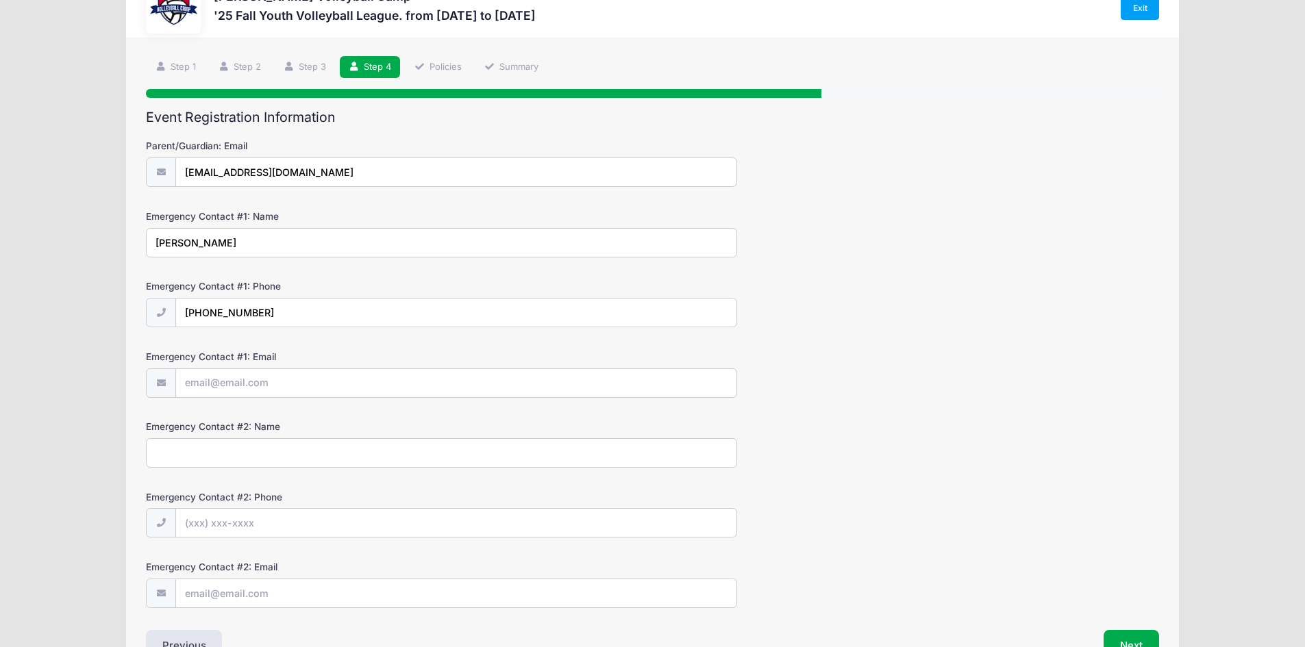
scroll to position [68, 0]
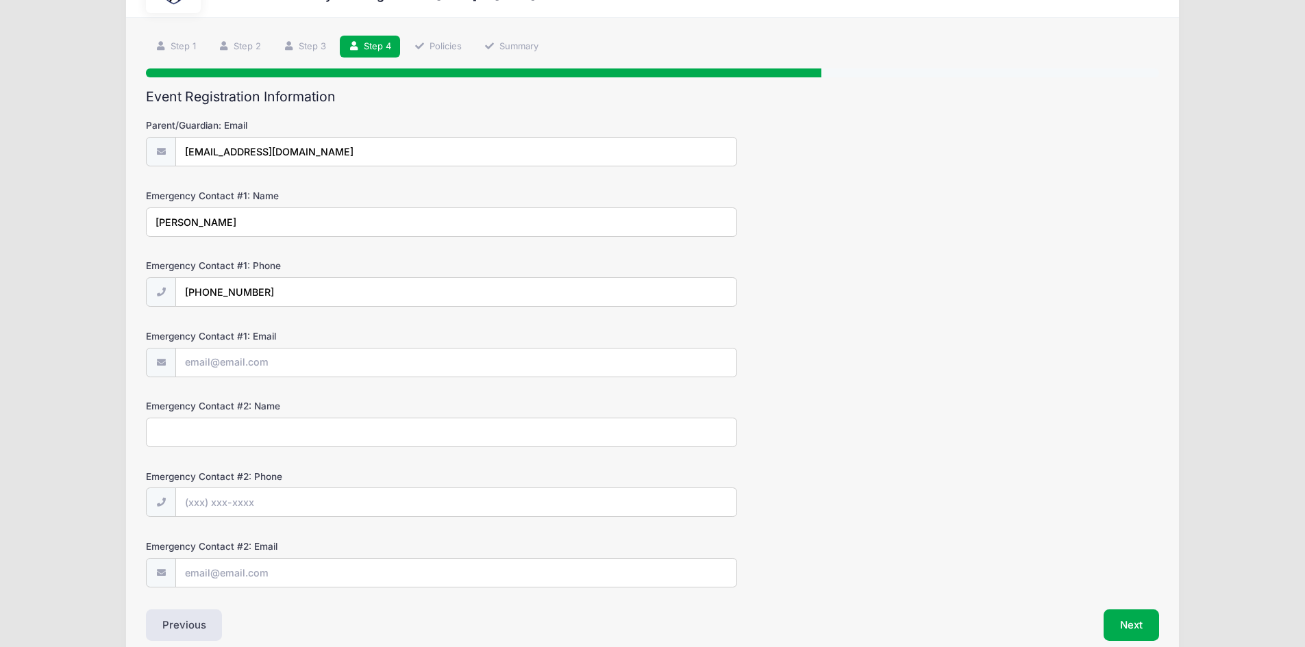
type input "Felicia Jensen"
click at [292, 357] on input "Emergency Contact #1: Email" at bounding box center [456, 363] width 560 height 29
type input "Septallica@gmail.com"
type input "Michael Jensen"
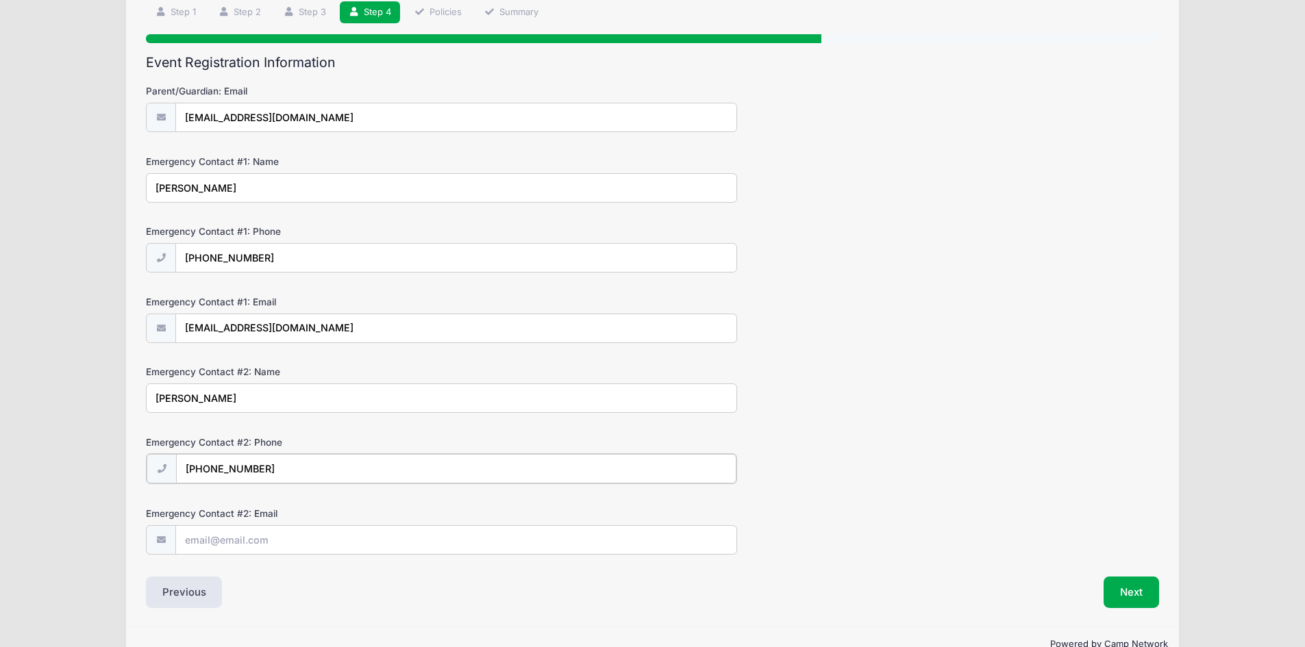
scroll to position [136, 0]
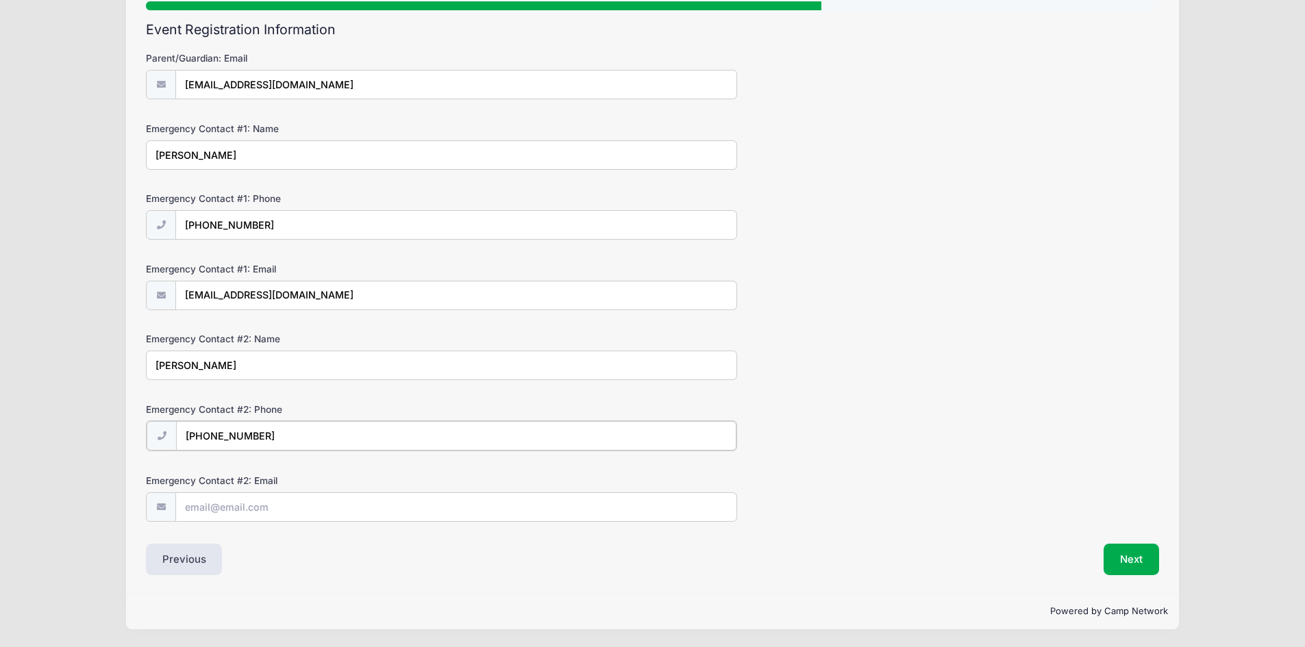
type input "(520) 429-5251"
click at [382, 507] on input "Emergency Contact #2: Email" at bounding box center [456, 506] width 560 height 29
click at [473, 588] on div "Step 4 /7 Step 1 Step 2 Step 3 Step 4 Policies Summary Participant Information …" at bounding box center [652, 273] width 1053 height 642
click at [1121, 559] on button "Next" at bounding box center [1130, 560] width 55 height 32
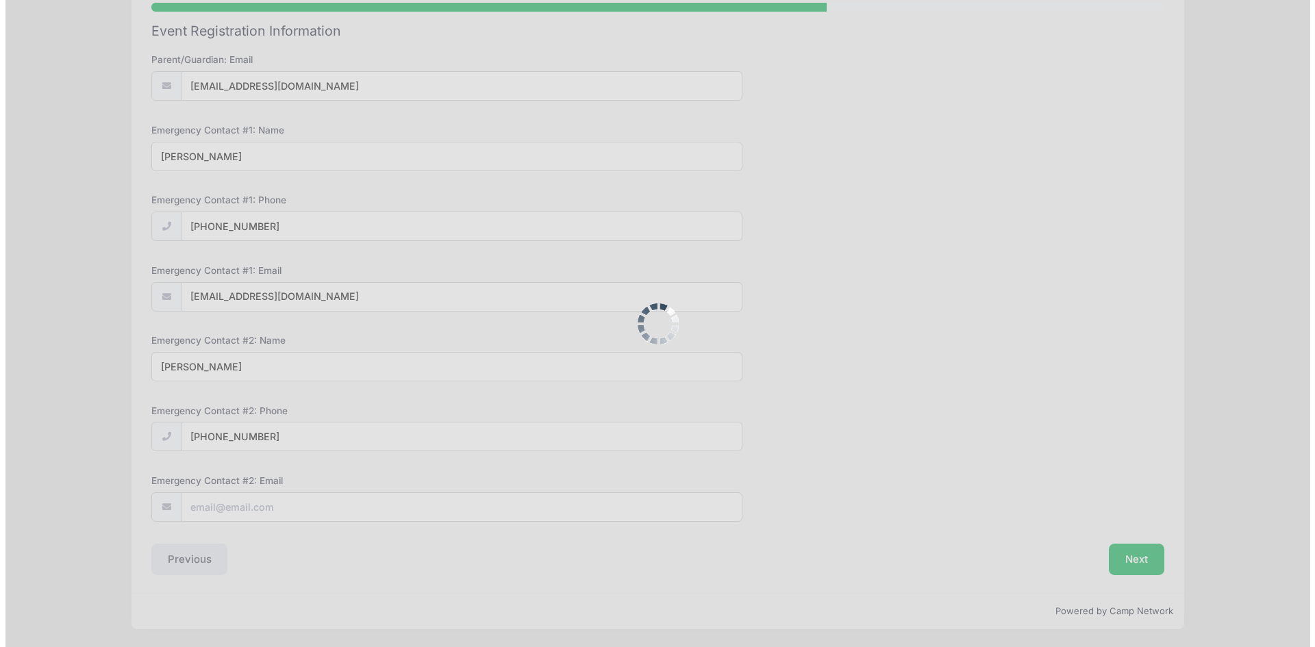
scroll to position [0, 0]
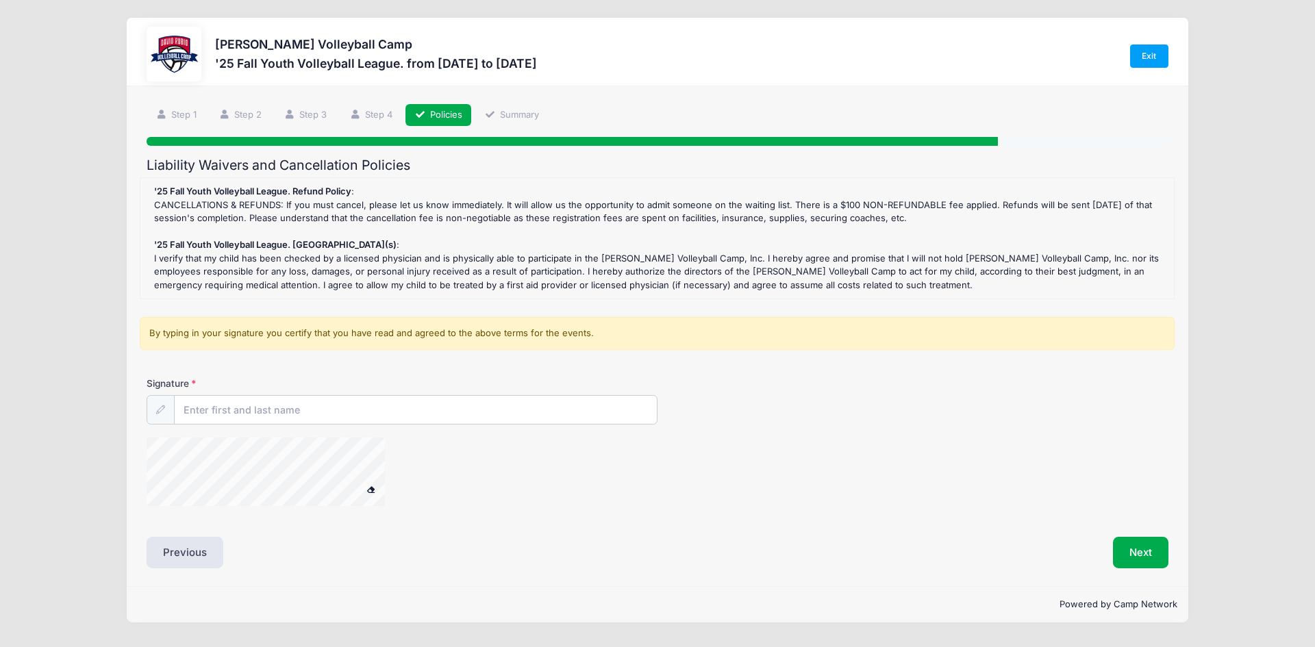
click at [283, 426] on div "Signature" at bounding box center [657, 448] width 1035 height 142
click at [294, 416] on input "Signature" at bounding box center [416, 410] width 482 height 29
click at [305, 405] on input "Signature" at bounding box center [416, 410] width 482 height 29
type input "F"
type input "Felicia Jensen"
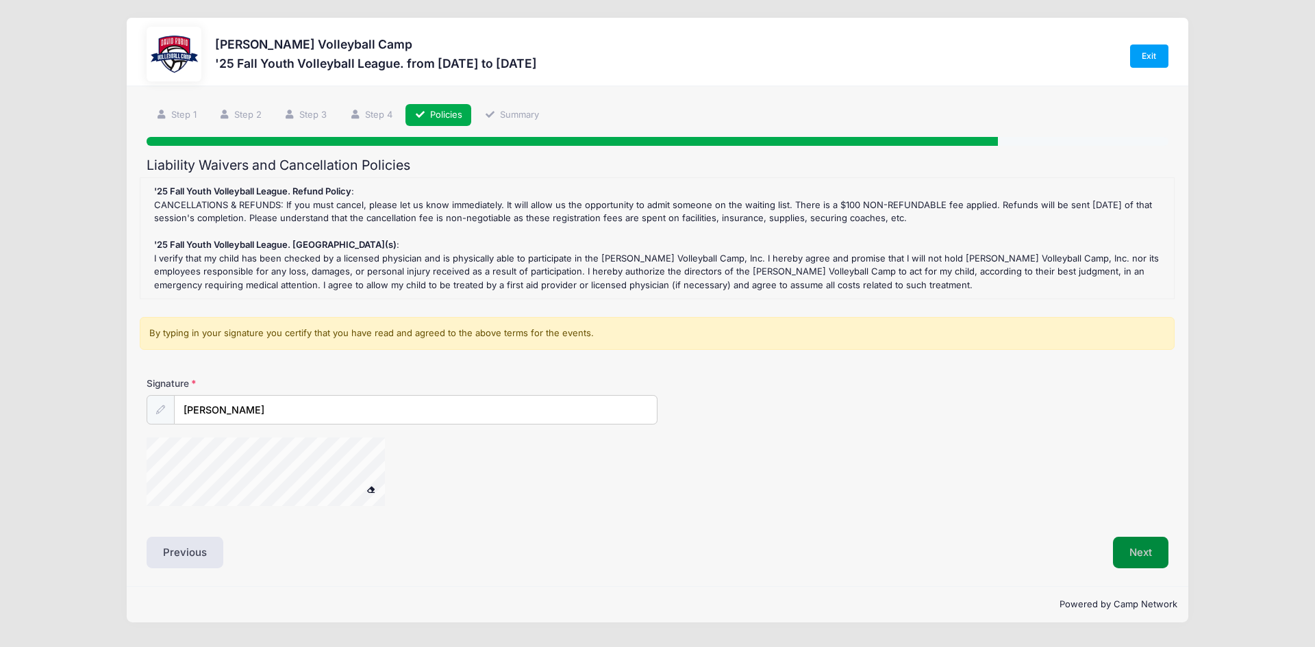
click at [1144, 549] on button "Next" at bounding box center [1140, 553] width 55 height 32
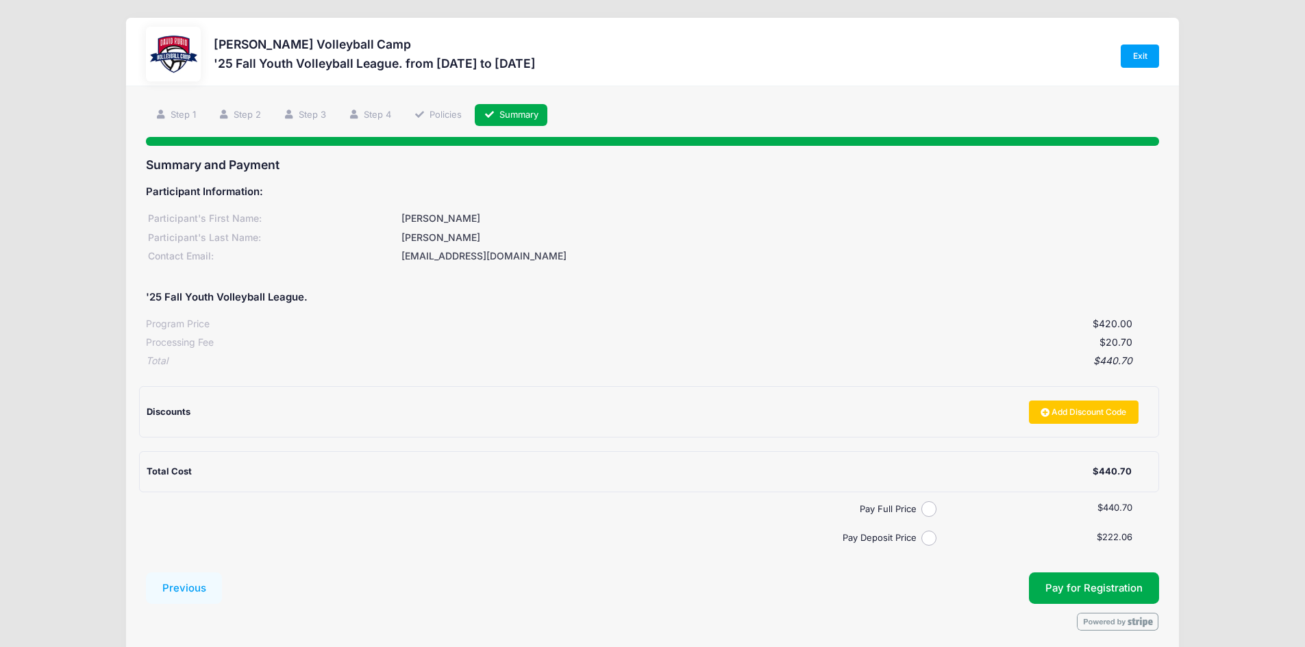
scroll to position [55, 0]
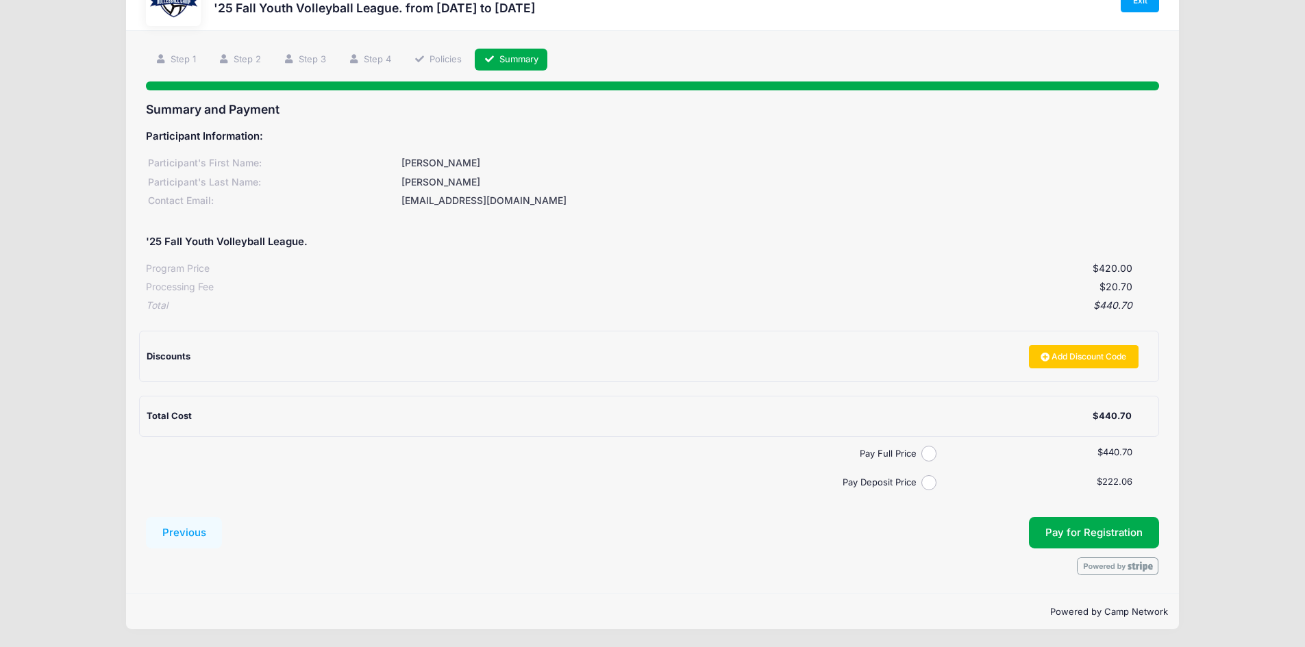
drag, startPoint x: 1188, startPoint y: 422, endPoint x: 1239, endPoint y: 385, distance: 62.7
click at [1239, 385] on div "David Rubio Volleyball Camp '25 Fall Youth Volleyball League. from 09/02 to 10/…" at bounding box center [653, 296] width 1264 height 703
drag, startPoint x: 449, startPoint y: 288, endPoint x: 461, endPoint y: 286, distance: 11.8
drag, startPoint x: 461, startPoint y: 286, endPoint x: 1138, endPoint y: 533, distance: 721.3
click at [1138, 533] on span "Pay for Registration" at bounding box center [1093, 533] width 97 height 12
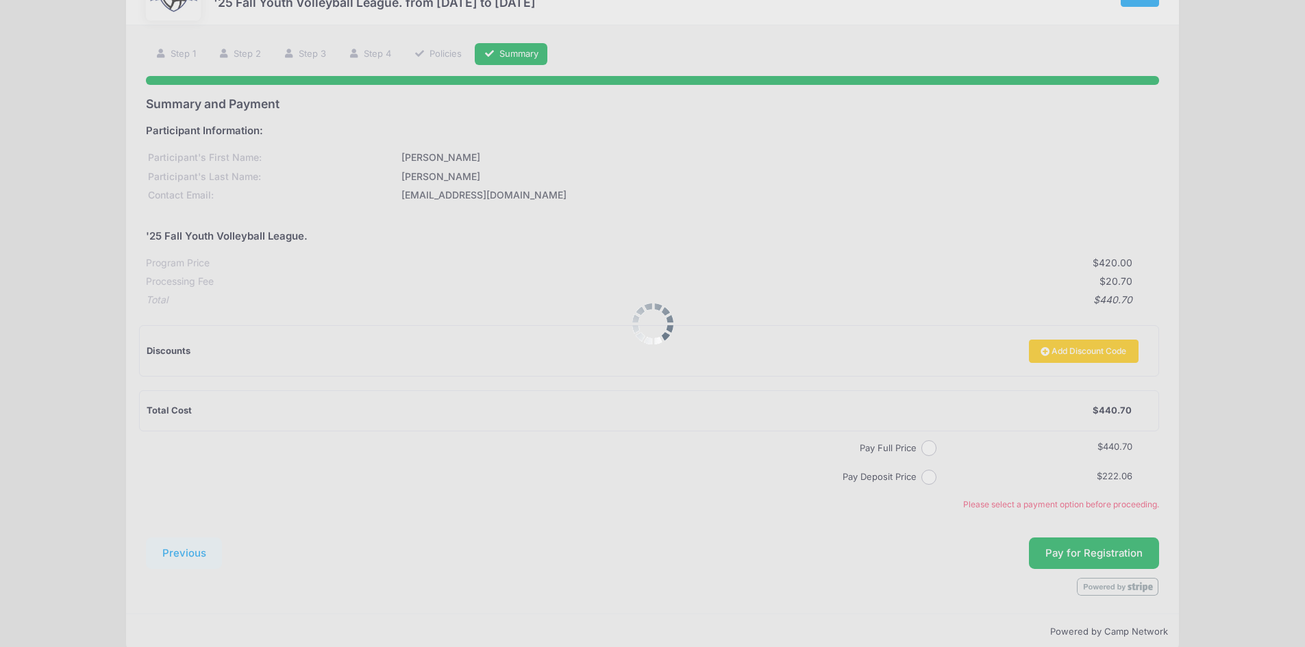
scroll to position [81, 0]
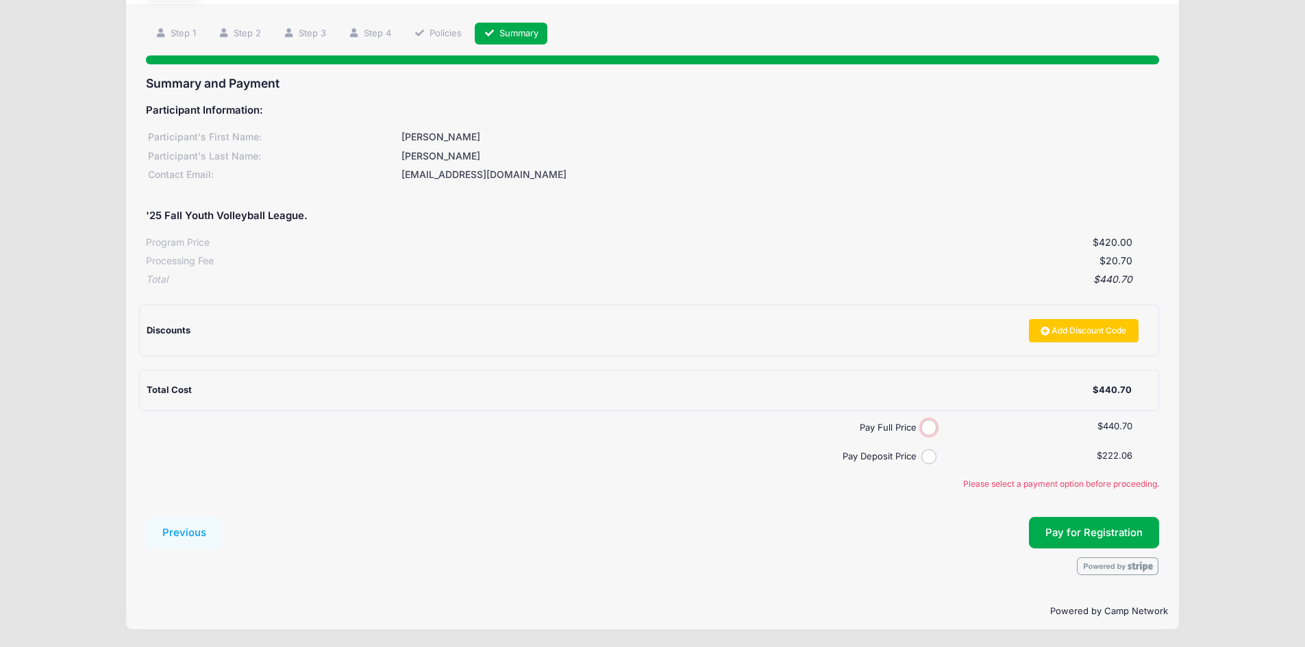
click at [921, 427] on input "Pay Full Price" at bounding box center [929, 428] width 16 height 16
radio input "true"
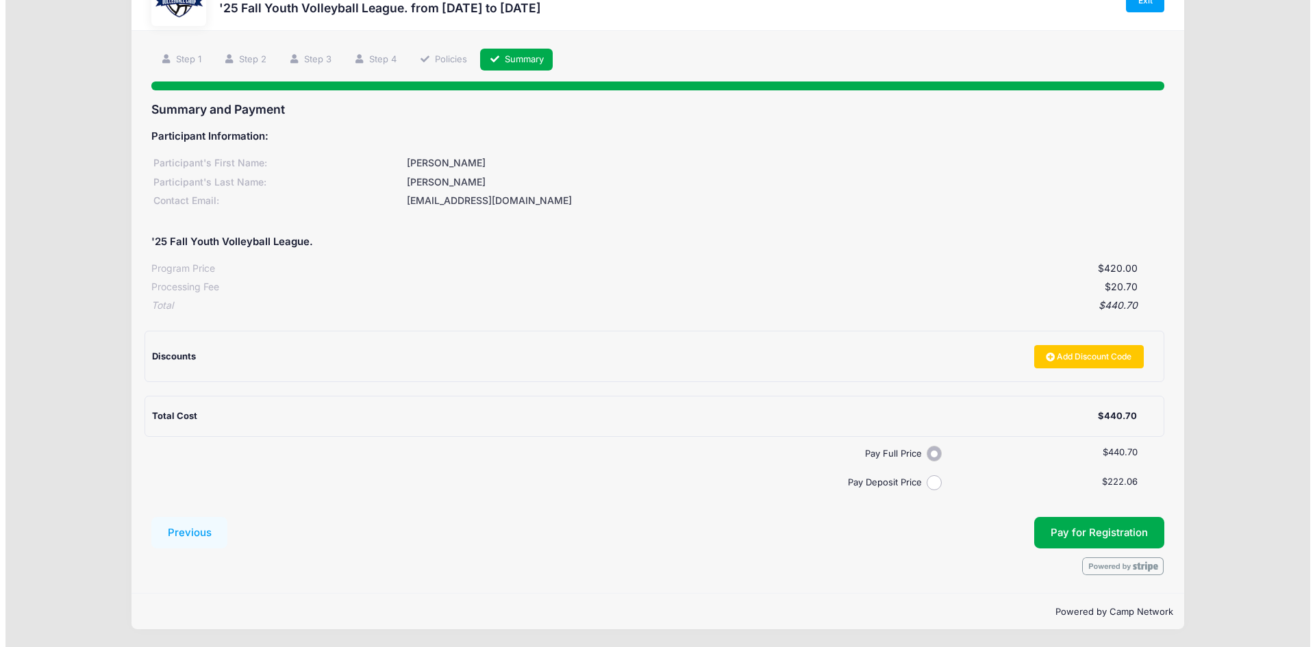
scroll to position [55, 0]
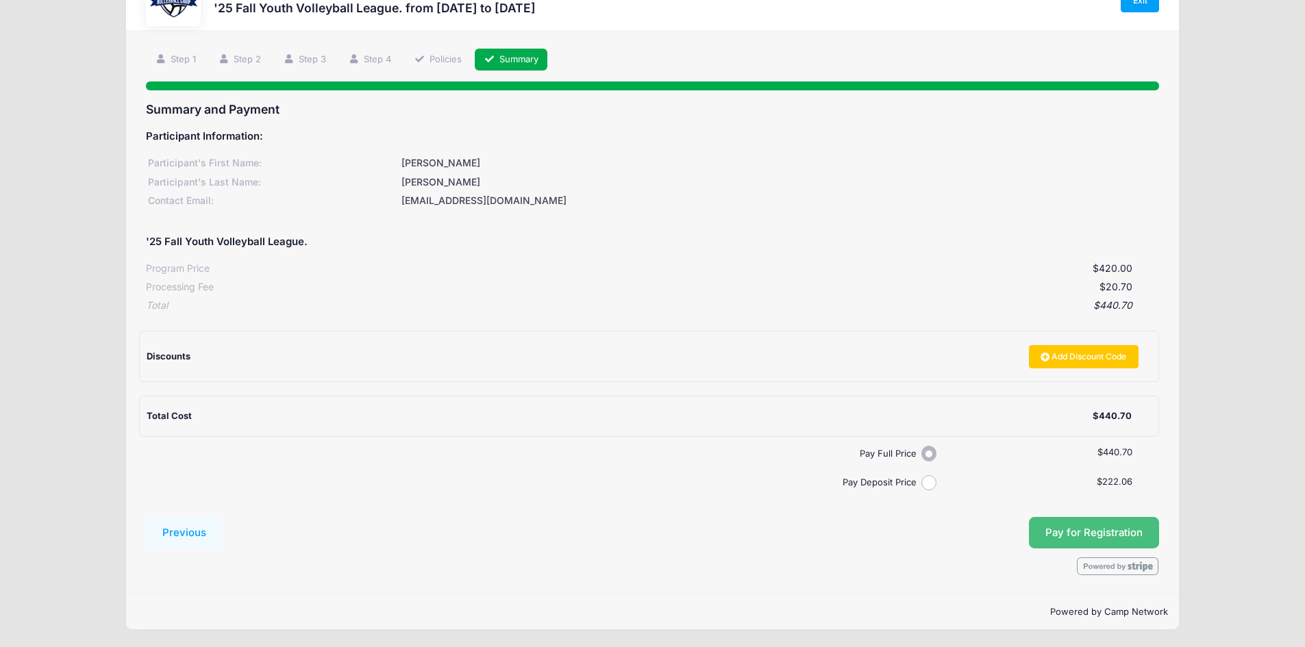
click at [1138, 532] on span "Pay for Registration" at bounding box center [1093, 533] width 97 height 12
